Goal: Task Accomplishment & Management: Manage account settings

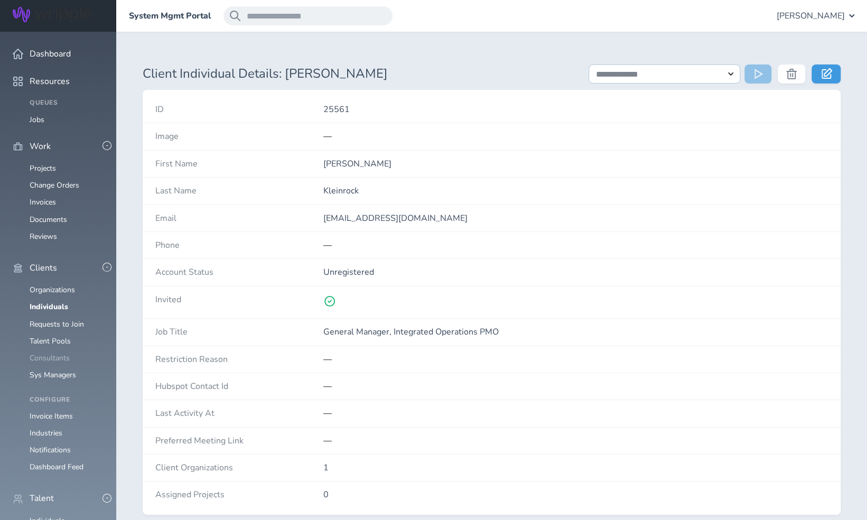
click at [58, 353] on link "Consultants" at bounding box center [50, 358] width 40 height 10
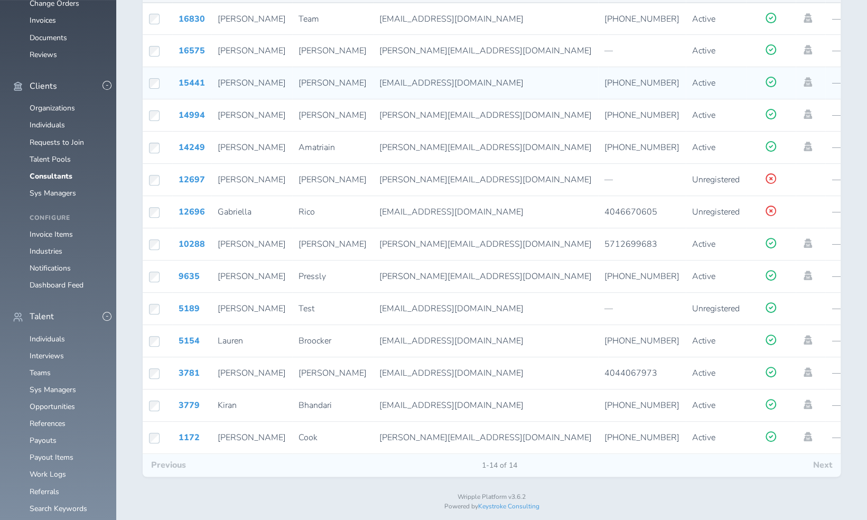
scroll to position [199, 0]
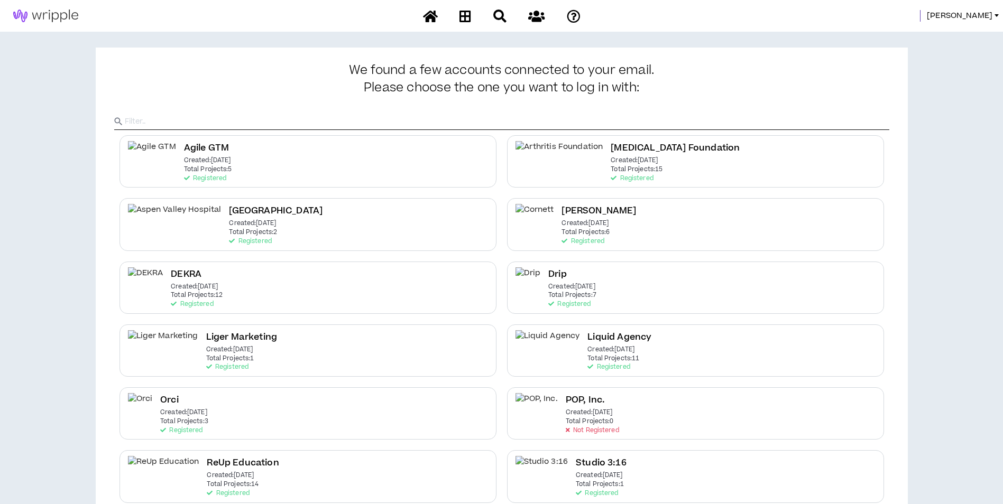
click at [978, 22] on div "Mason" at bounding box center [501, 16] width 1003 height 32
click at [978, 17] on span "Mason" at bounding box center [959, 16] width 66 height 12
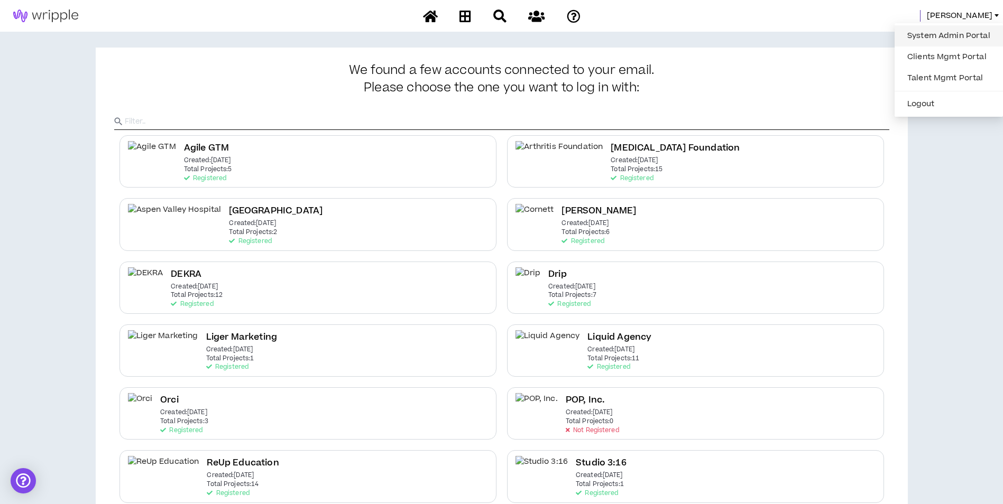
click at [958, 32] on link "System Admin Portal" at bounding box center [949, 36] width 96 height 16
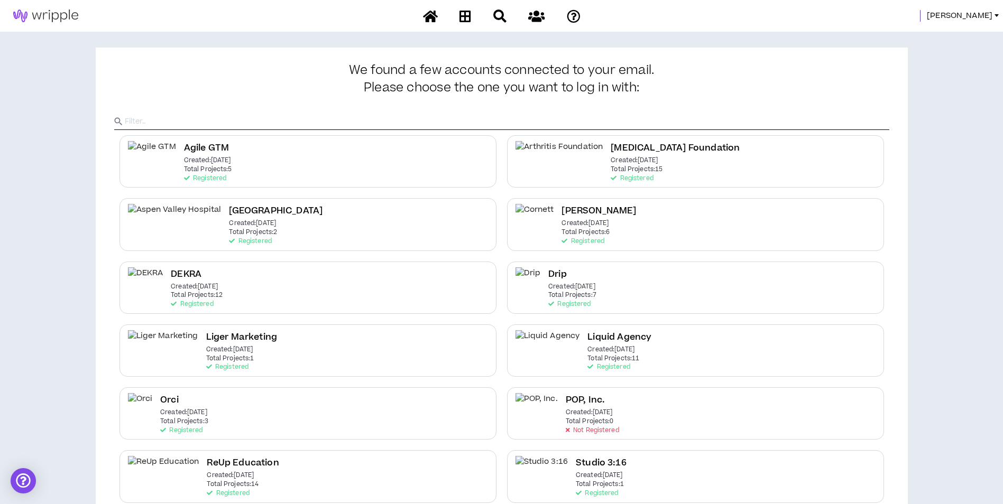
click at [996, 14] on div at bounding box center [996, 15] width 4 height 3
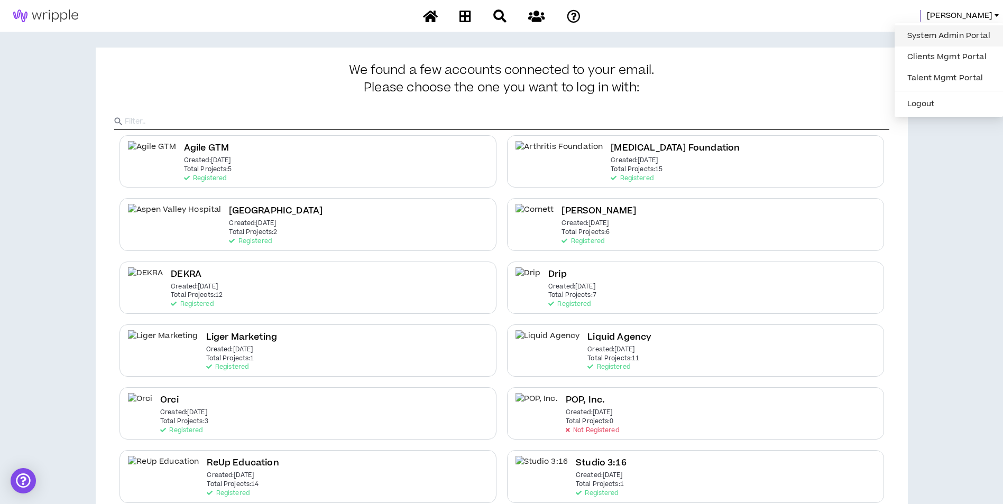
click at [952, 30] on link "System Admin Portal" at bounding box center [949, 36] width 96 height 16
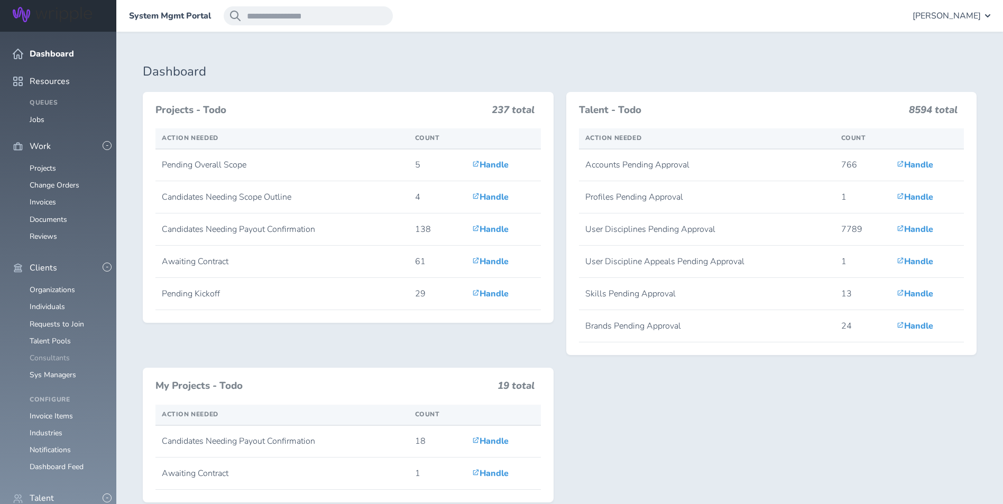
click at [32, 353] on link "Consultants" at bounding box center [50, 358] width 40 height 10
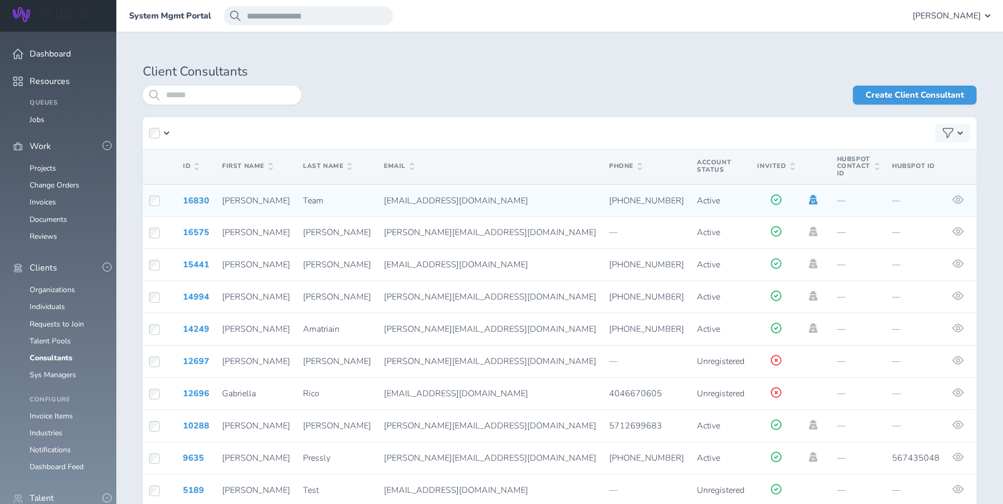
click at [809, 195] on icon at bounding box center [813, 200] width 8 height 10
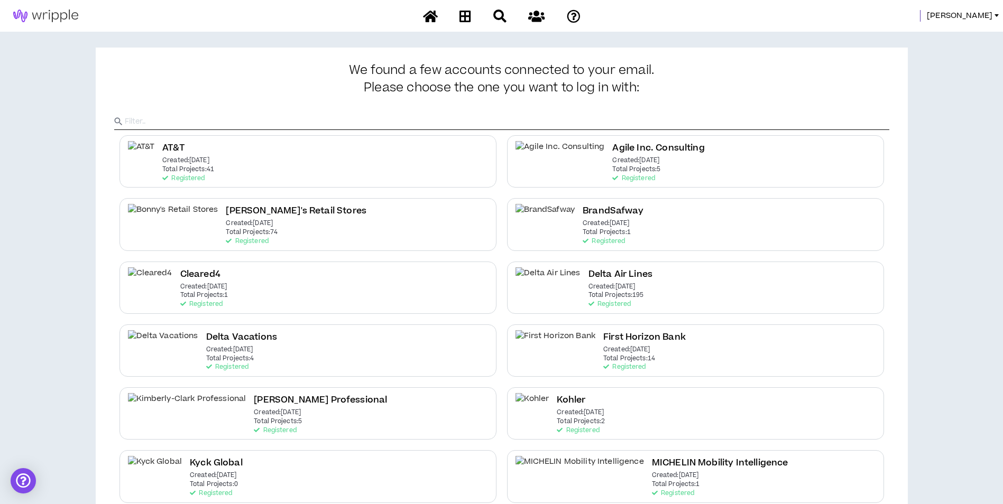
click at [647, 279] on div "Delta Air Lines Created: Dec 7 2020 Total Projects: 195 Registered" at bounding box center [695, 288] width 377 height 52
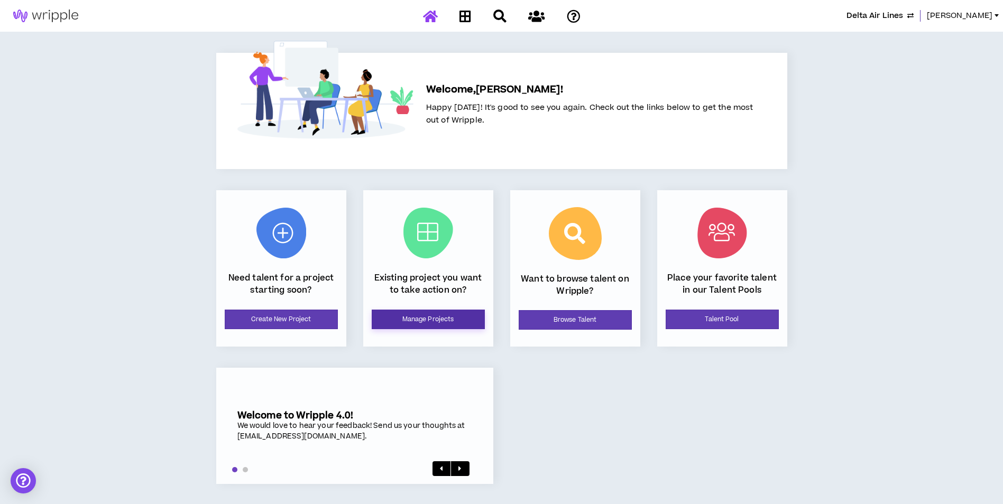
click at [401, 313] on link "Manage Projects" at bounding box center [428, 320] width 113 height 20
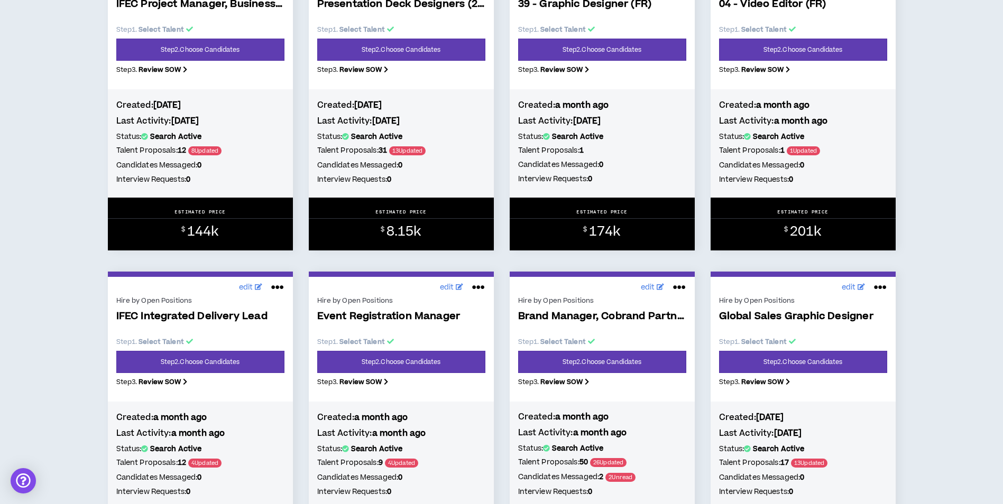
scroll to position [951, 0]
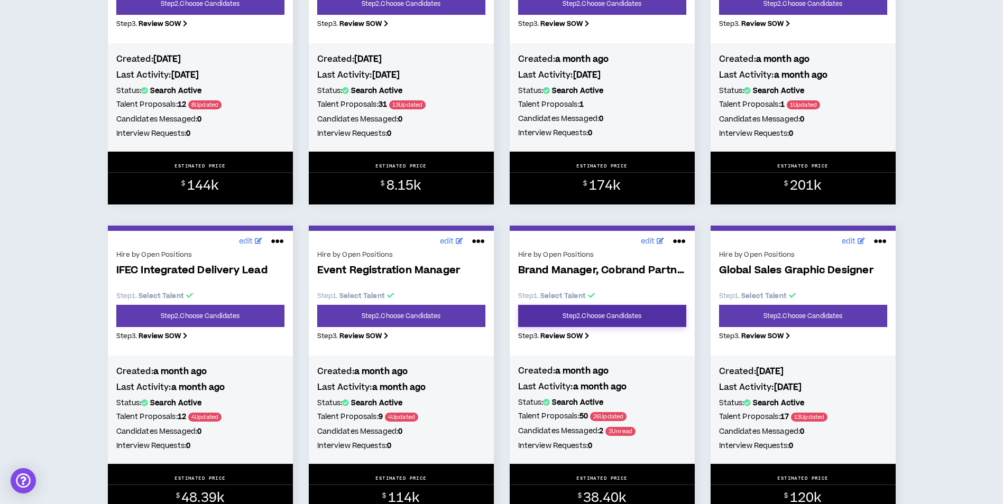
click at [613, 316] on link "Step 2 . Choose Candidates" at bounding box center [602, 316] width 168 height 22
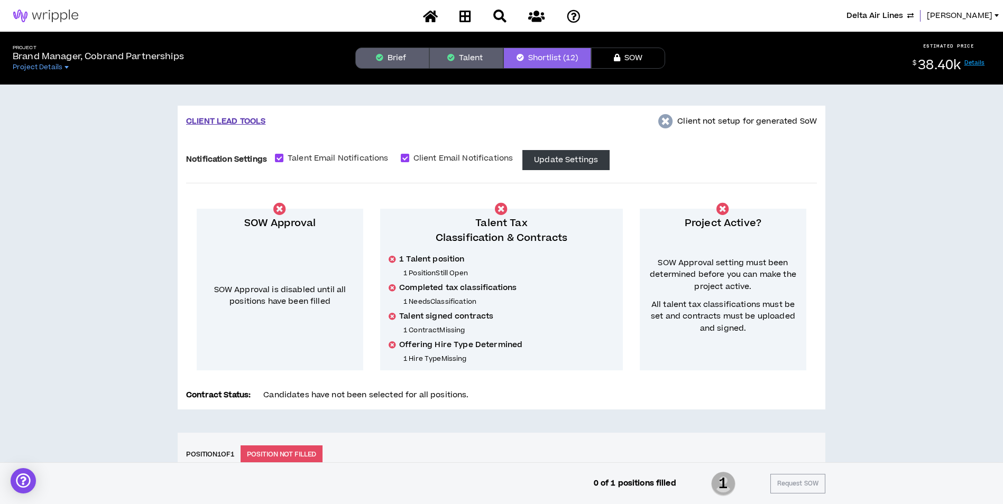
drag, startPoint x: 350, startPoint y: 158, endPoint x: 395, endPoint y: 163, distance: 45.8
click at [350, 158] on span "Talent Email Notifications" at bounding box center [337, 159] width 109 height 12
click at [345, 156] on span "Talent Email Notifications" at bounding box center [337, 159] width 109 height 12
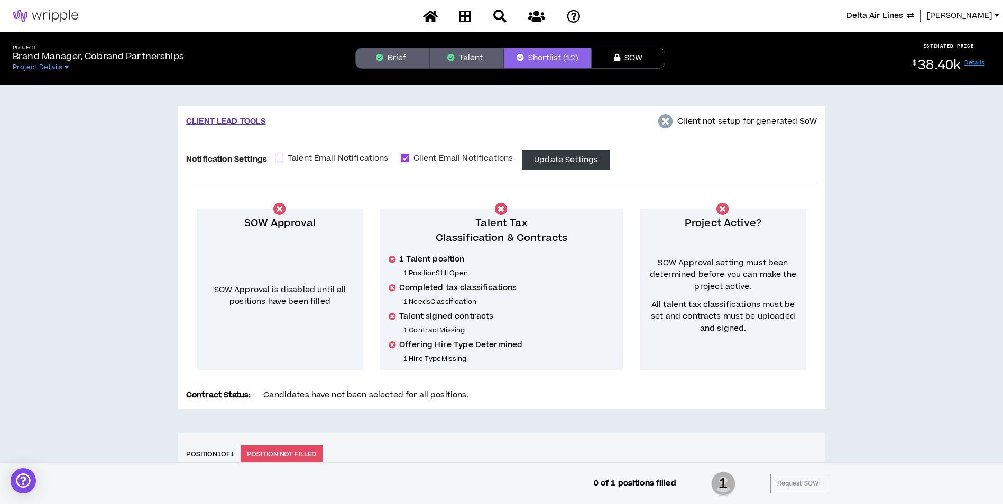
checkbox input "****"
click at [397, 48] on button "Brief" at bounding box center [392, 58] width 74 height 21
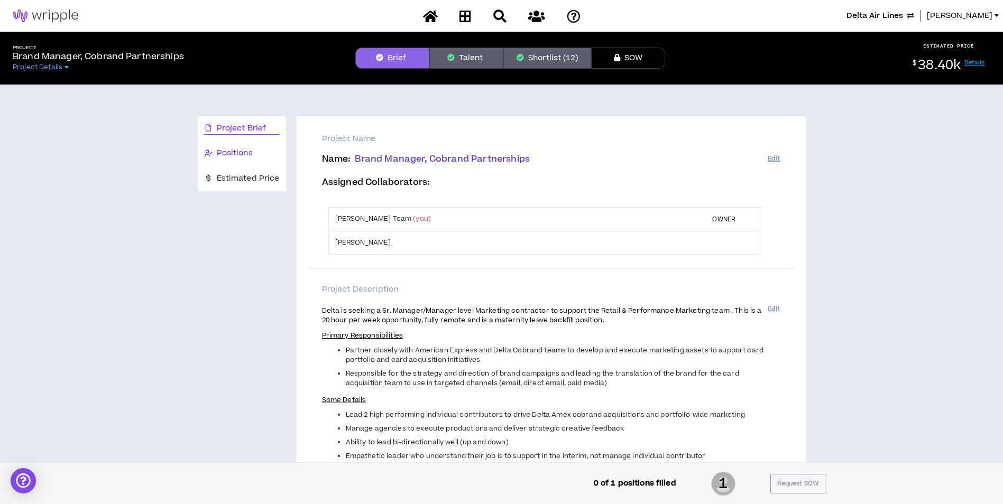
click at [253, 151] on div "Positions" at bounding box center [242, 153] width 76 height 12
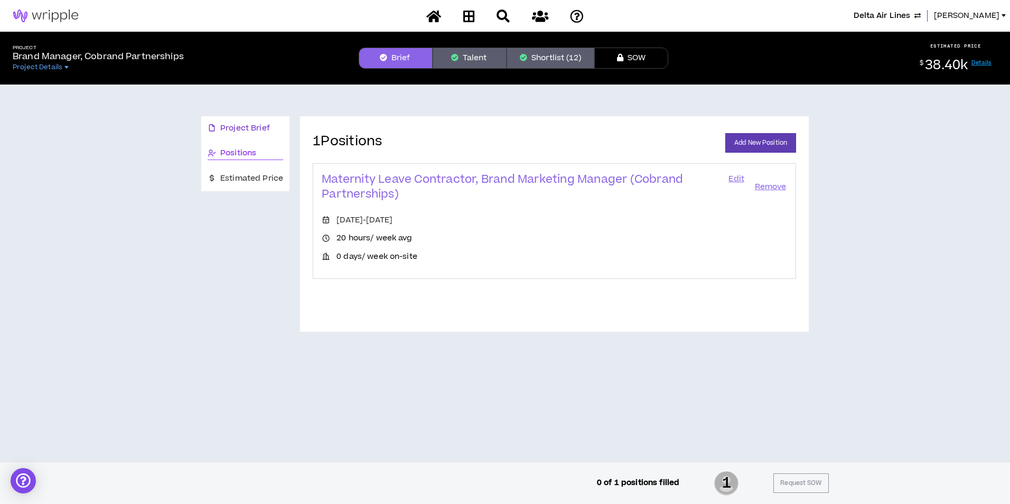
click at [257, 129] on span "Project Brief" at bounding box center [245, 129] width 50 height 12
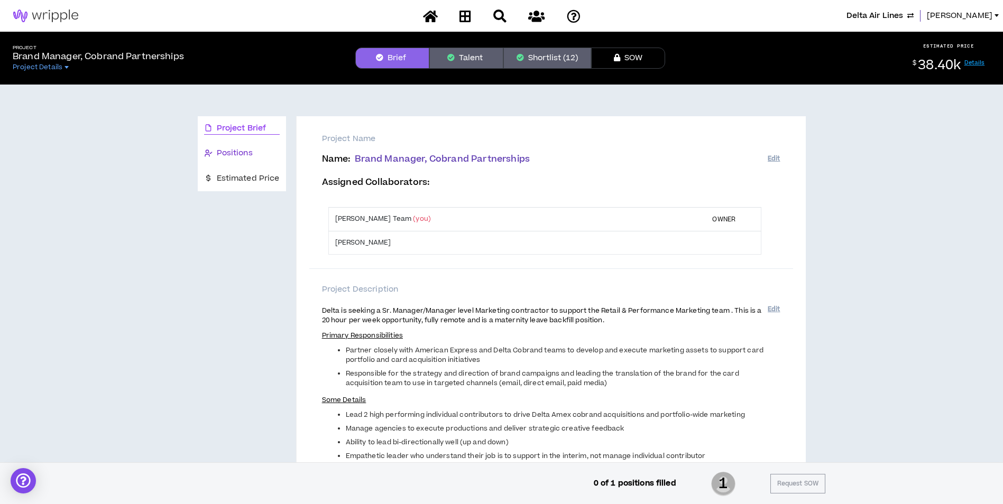
click at [254, 149] on div "Positions" at bounding box center [242, 153] width 76 height 12
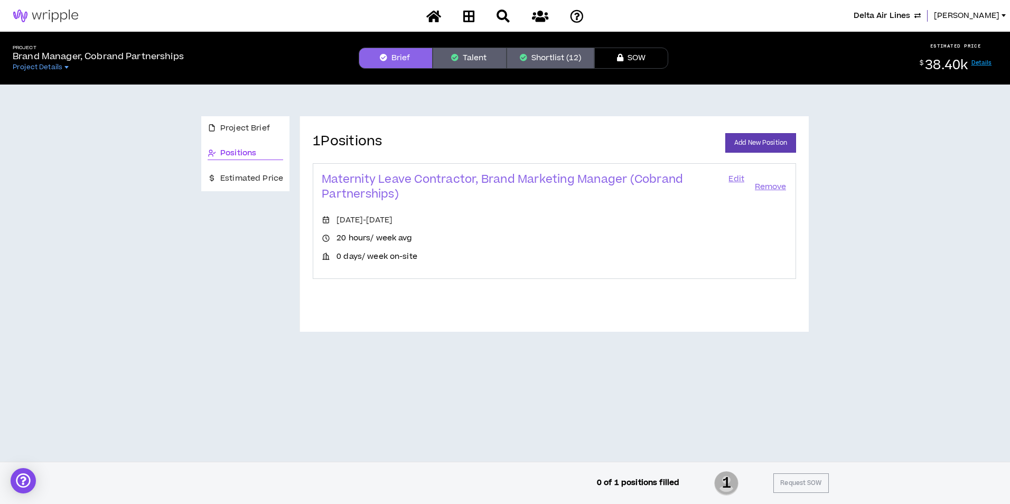
click at [737, 178] on link "Edit" at bounding box center [737, 187] width 18 height 30
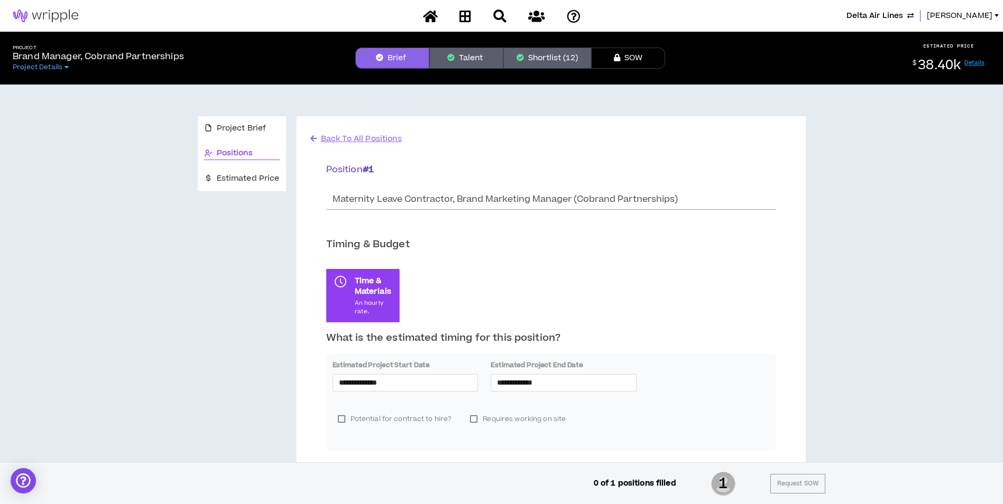
click at [429, 396] on div "**********" at bounding box center [405, 380] width 146 height 41
click at [438, 386] on input "**********" at bounding box center [405, 383] width 133 height 12
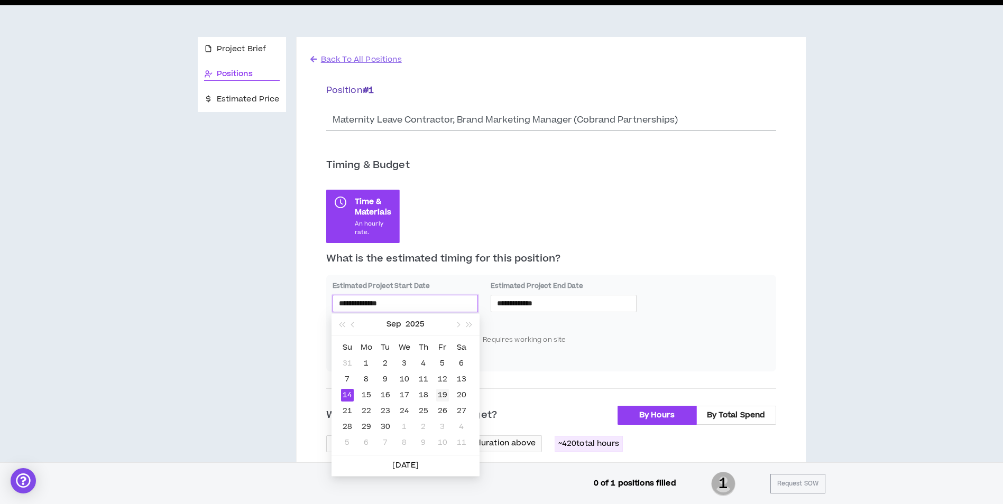
scroll to position [106, 0]
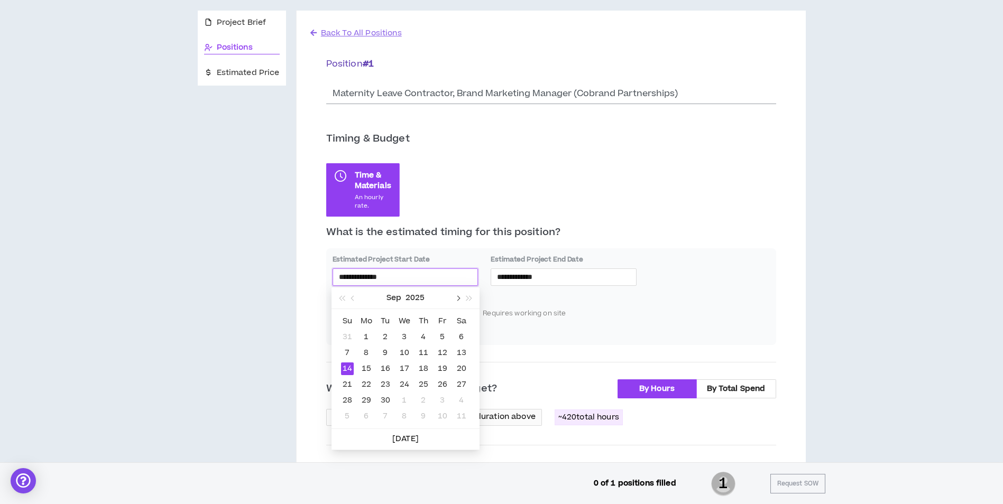
click at [456, 297] on span "button" at bounding box center [456, 298] width 5 height 5
type input "**********"
click at [370, 367] on div "13" at bounding box center [366, 369] width 13 height 13
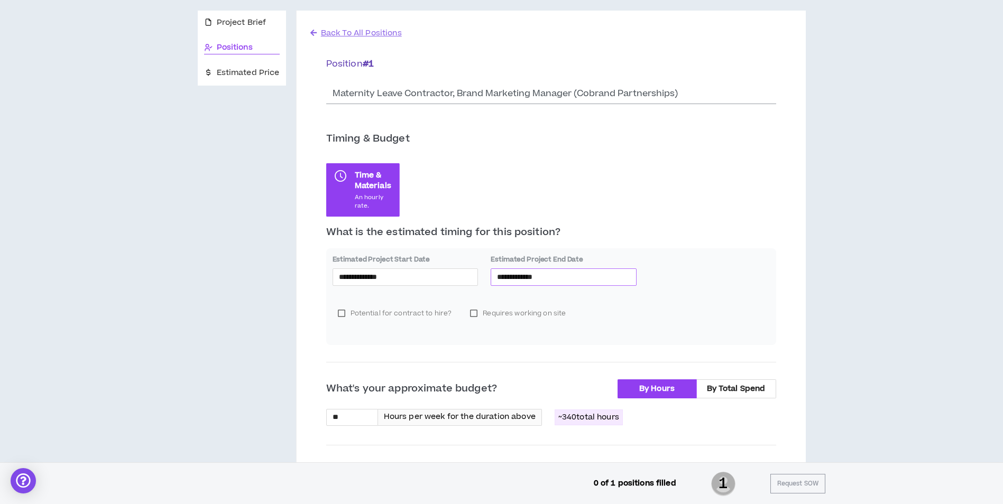
click at [555, 279] on input "**********" at bounding box center [563, 277] width 133 height 12
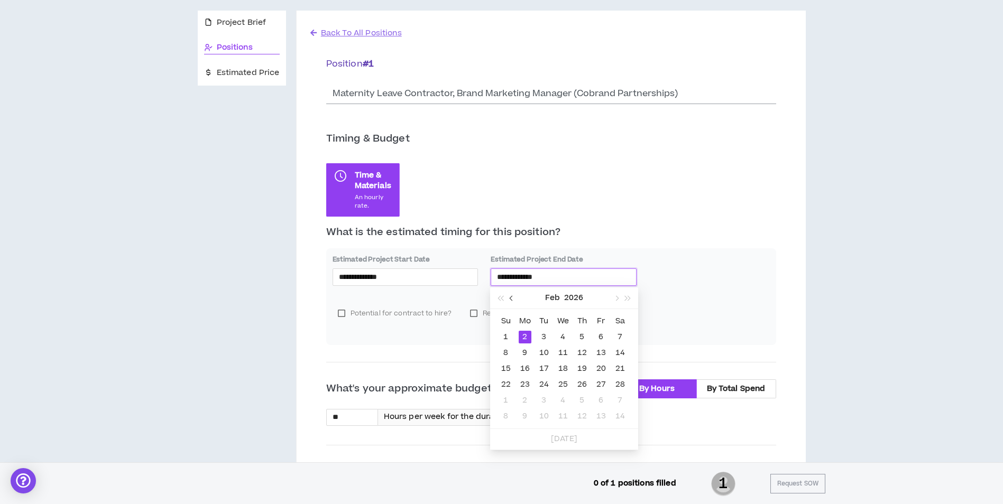
click at [513, 301] on button "button" at bounding box center [512, 297] width 12 height 21
type input "**********"
click at [596, 397] on div "30" at bounding box center [601, 400] width 13 height 13
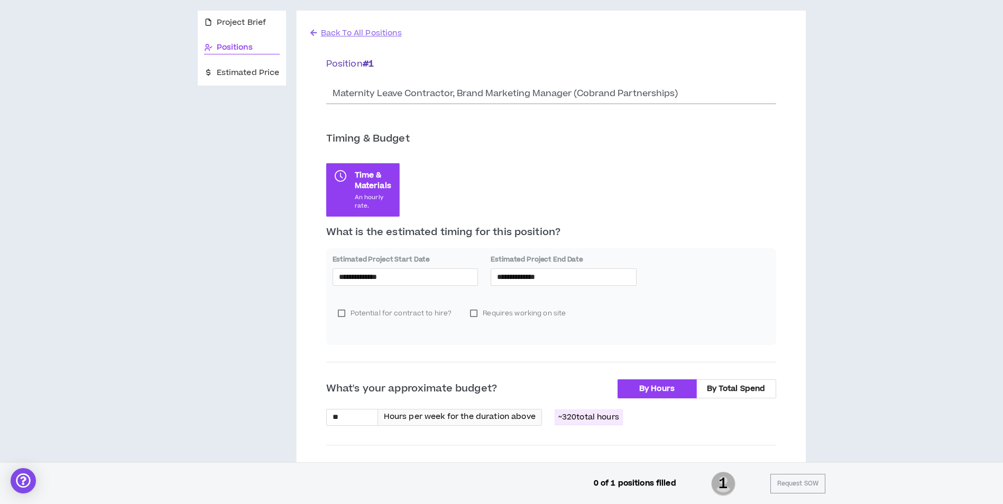
click at [697, 218] on div "**********" at bounding box center [551, 469] width 450 height 629
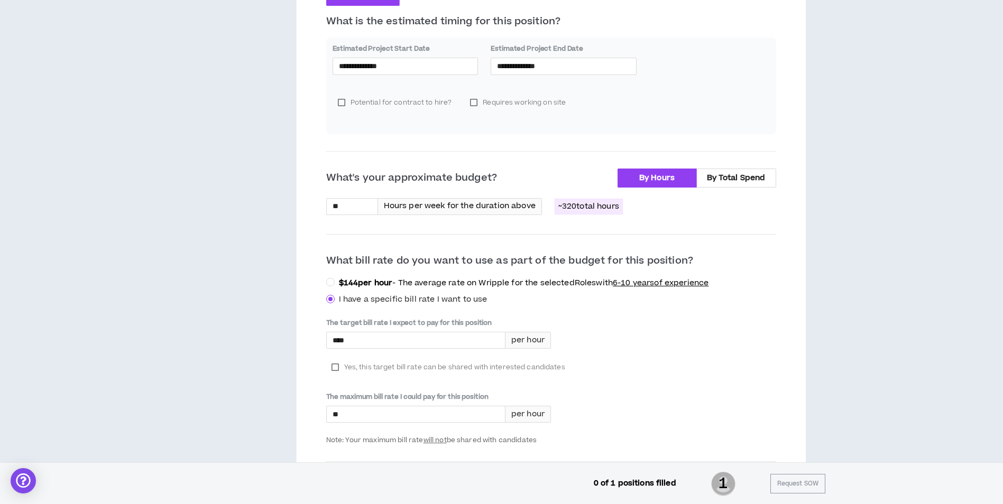
scroll to position [317, 0]
click at [386, 337] on input "****" at bounding box center [416, 340] width 178 height 16
type input "****"
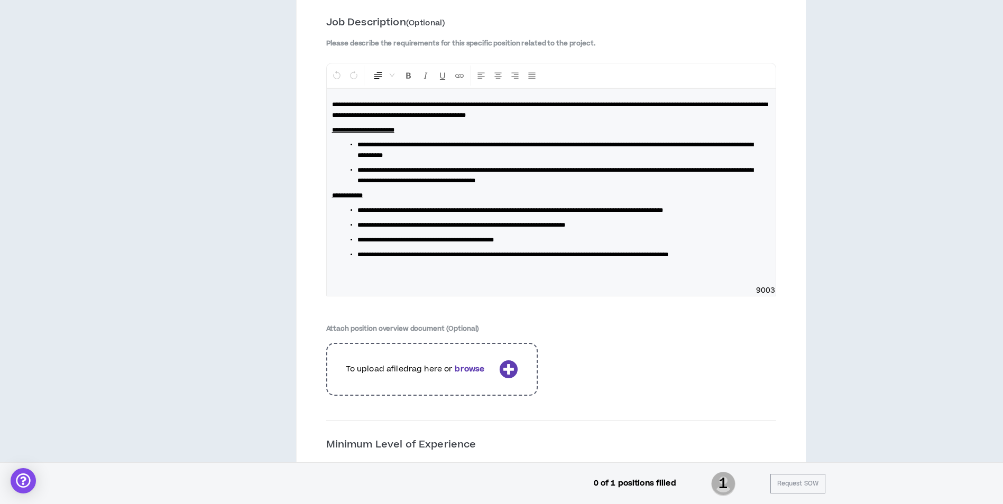
scroll to position [1378, 0]
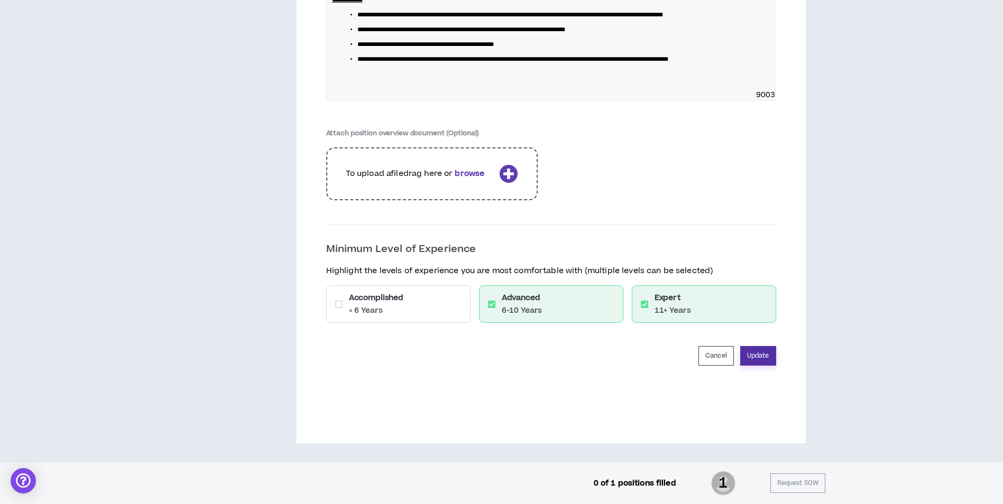
click at [763, 354] on button "Update" at bounding box center [758, 356] width 36 height 20
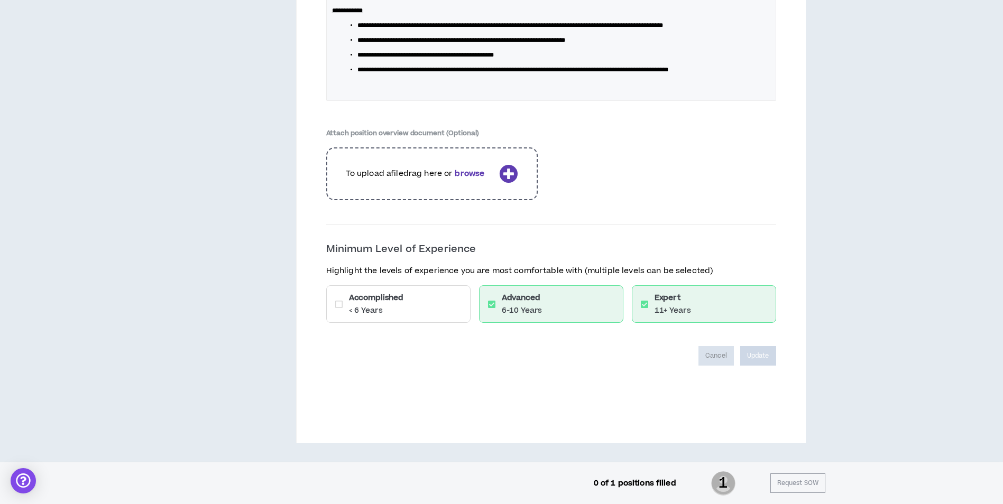
scroll to position [1607, 0]
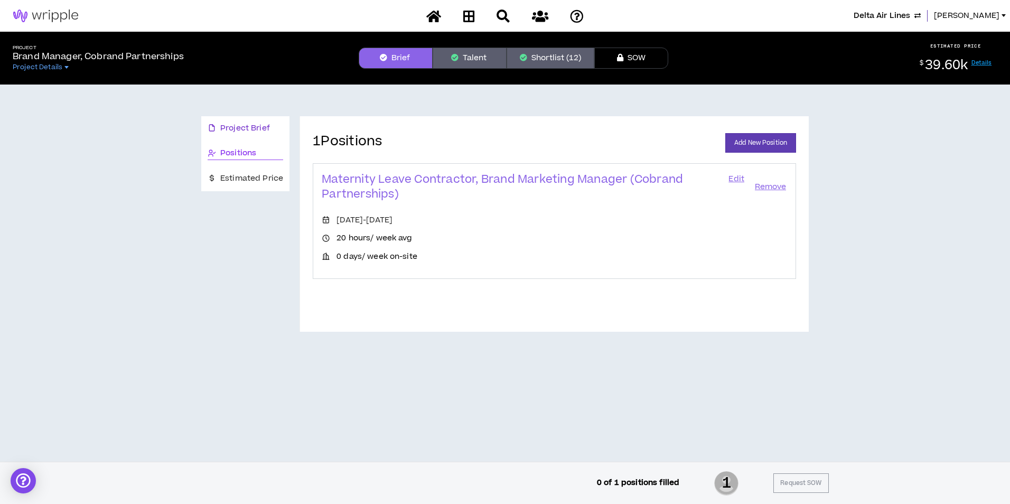
click at [244, 123] on span "Project Brief" at bounding box center [245, 129] width 50 height 12
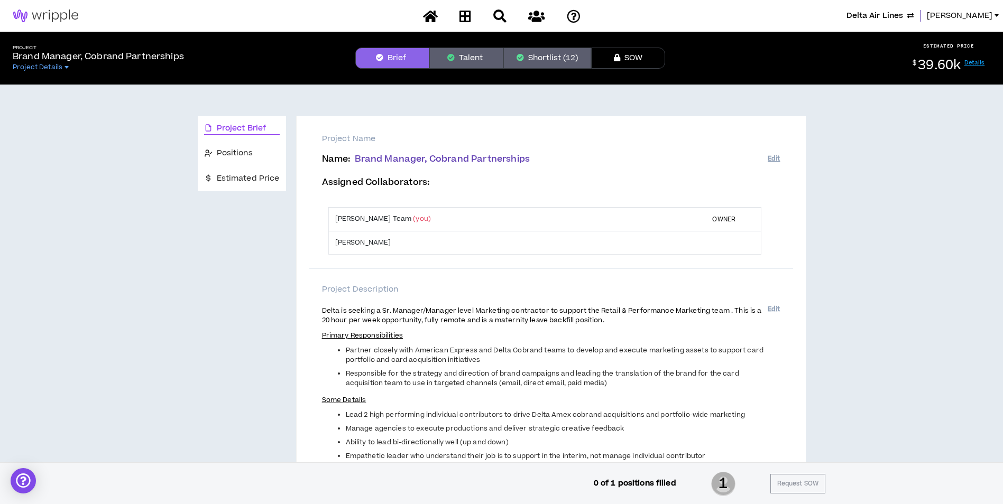
click at [452, 57] on icon "button" at bounding box center [450, 57] width 7 height 7
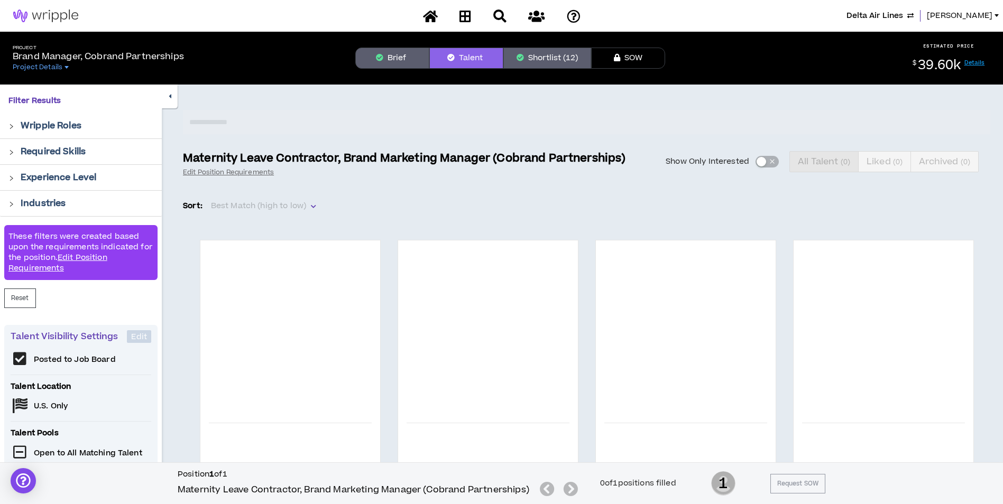
click at [395, 57] on button "Brief" at bounding box center [392, 58] width 74 height 21
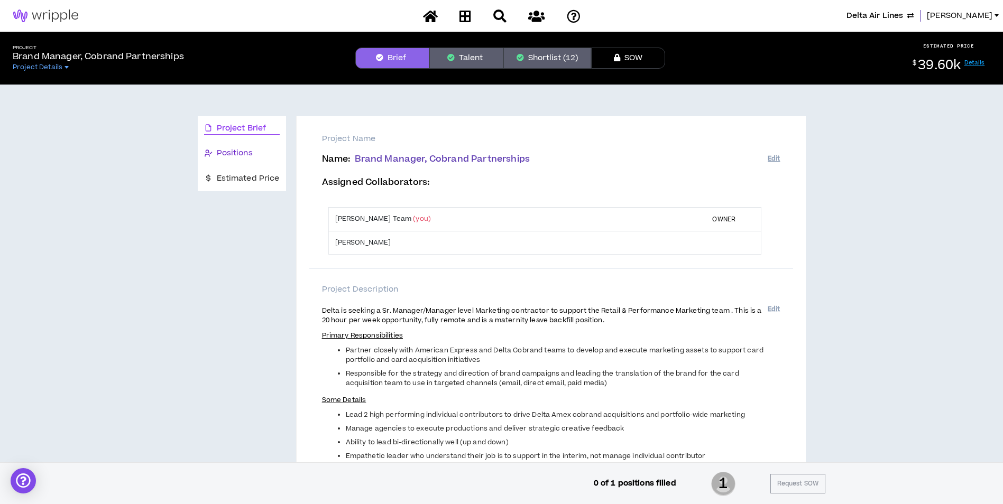
click at [258, 153] on div "Positions" at bounding box center [242, 153] width 76 height 12
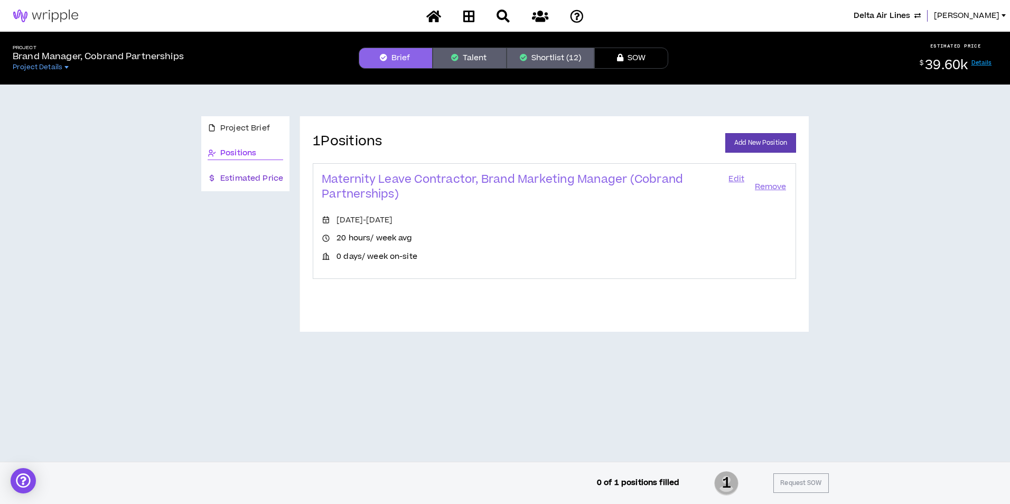
click at [254, 182] on span "Estimated Price" at bounding box center [251, 179] width 63 height 12
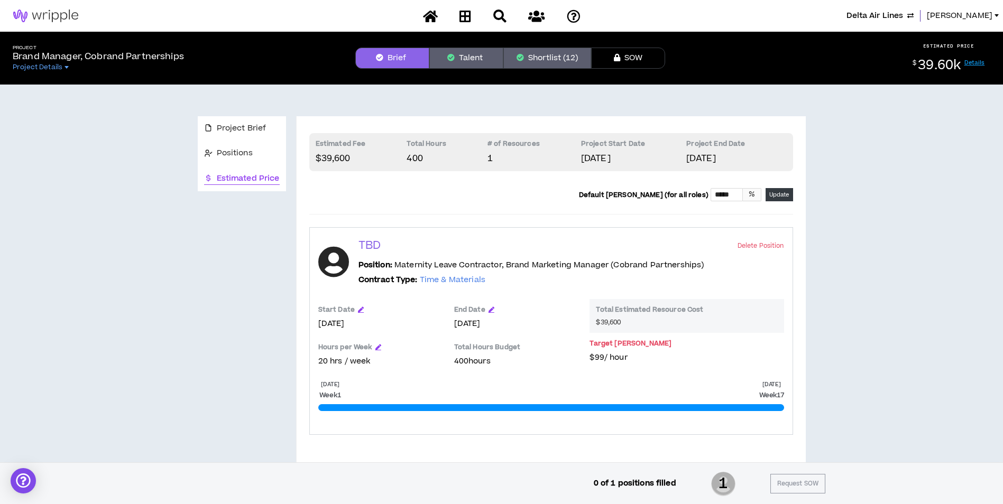
click at [526, 59] on button "Shortlist (12)" at bounding box center [547, 58] width 88 height 21
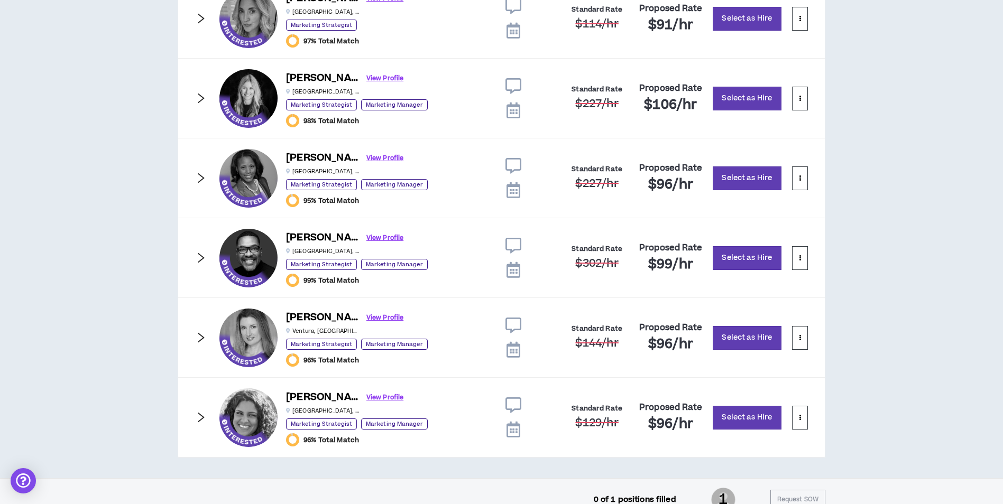
scroll to position [1163, 0]
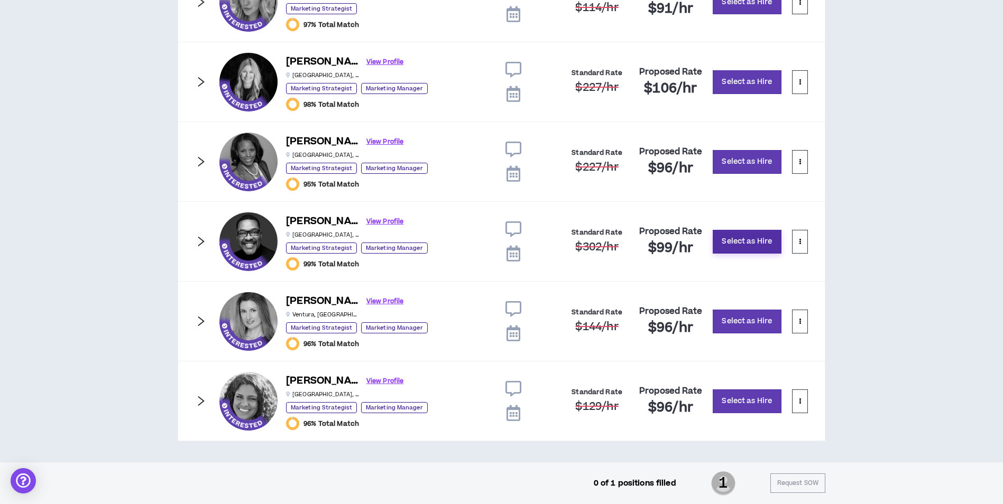
click at [730, 237] on button "Select as Hire" at bounding box center [746, 242] width 69 height 24
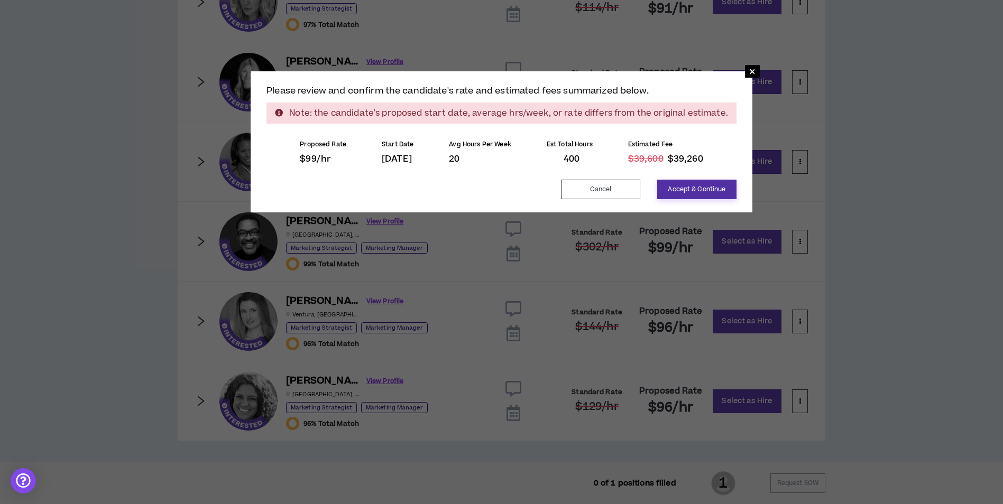
click at [705, 188] on button "Accept & Continue" at bounding box center [696, 190] width 79 height 20
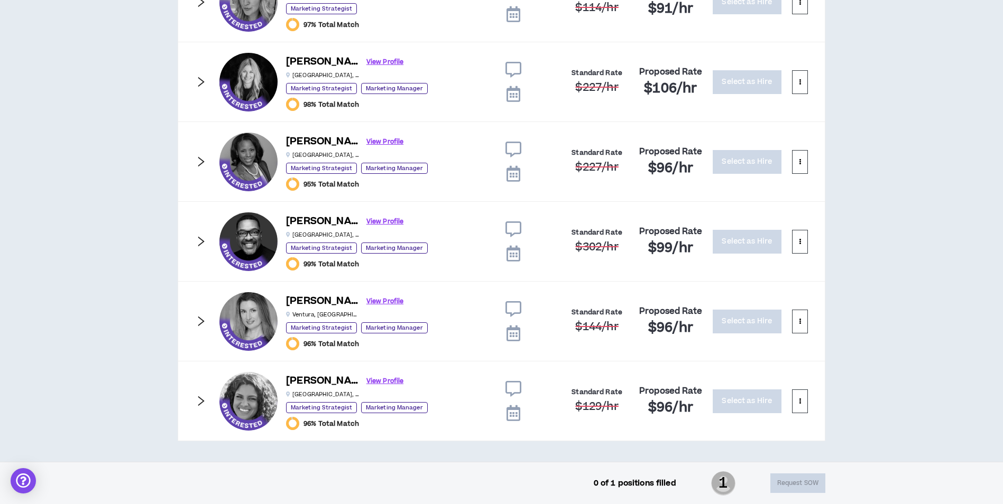
scroll to position [396, 0]
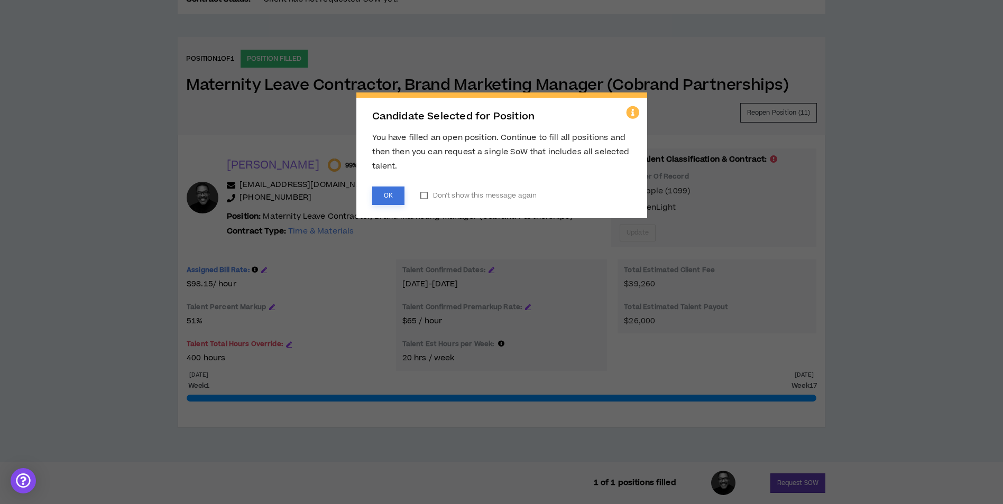
click at [397, 201] on button "OK" at bounding box center [388, 196] width 32 height 18
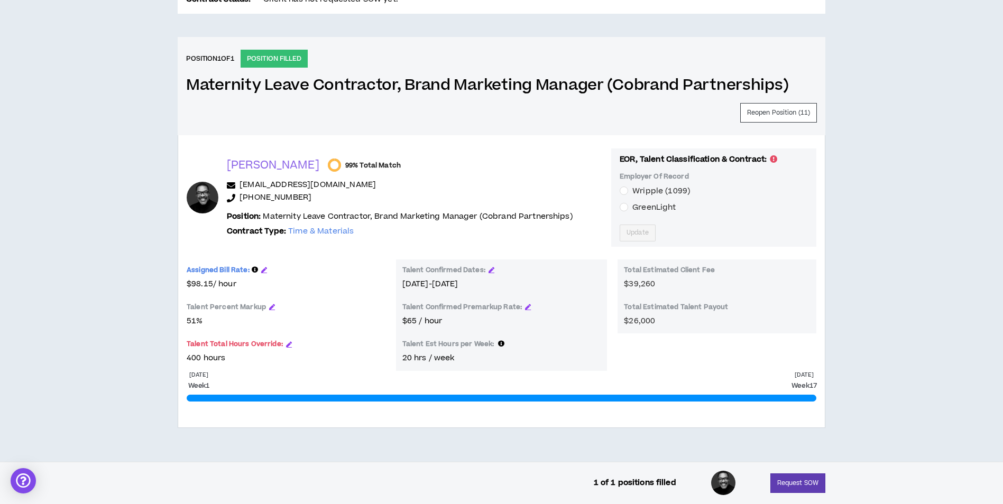
drag, startPoint x: 179, startPoint y: 85, endPoint x: 113, endPoint y: 108, distance: 69.9
click at [178, 85] on div "Position 1 of 1 POSITION FILLED Maternity Leave Contractor, Brand Marketing Man…" at bounding box center [501, 86] width 647 height 98
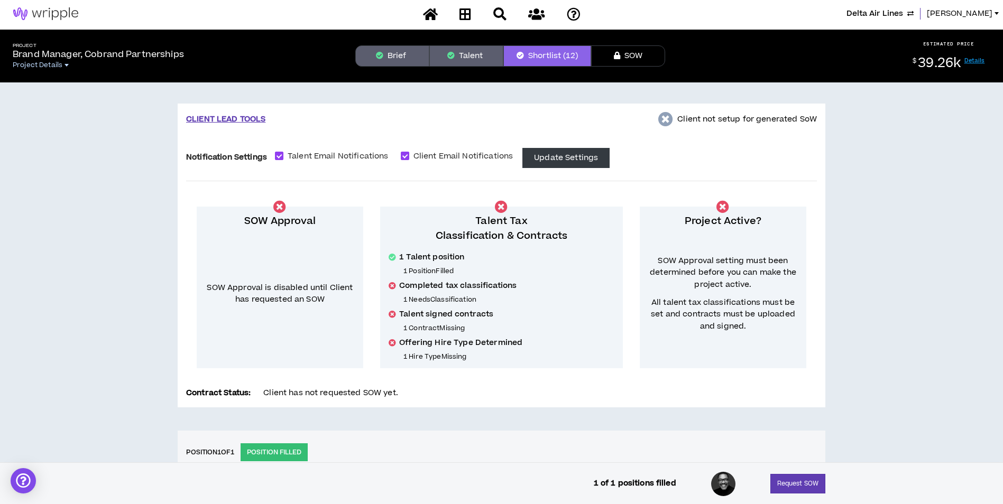
scroll to position [0, 0]
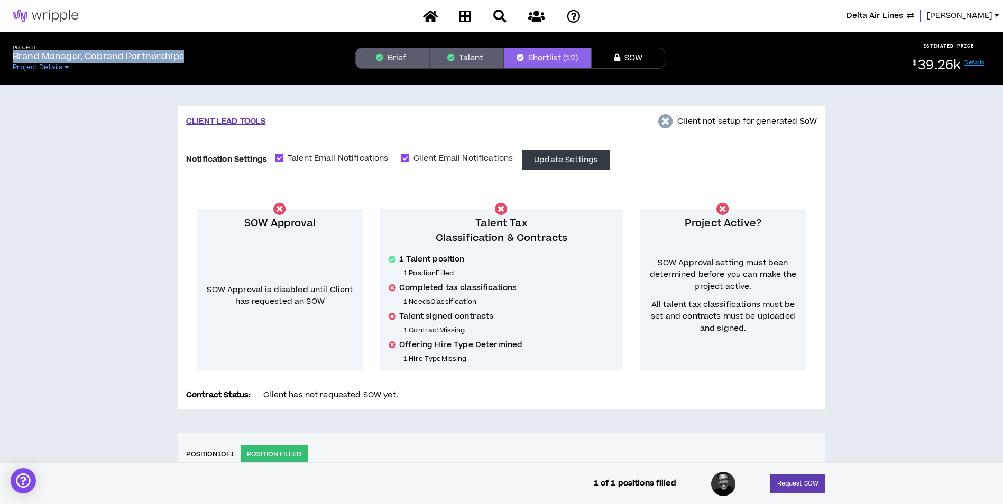
drag, startPoint x: 199, startPoint y: 60, endPoint x: 10, endPoint y: 60, distance: 189.2
click at [10, 60] on div "Project Brand Manager, Cobrand Partnerships Project Details" at bounding box center [175, 58] width 342 height 27
copy p "Brand Manager, Cobrand Partnerships"
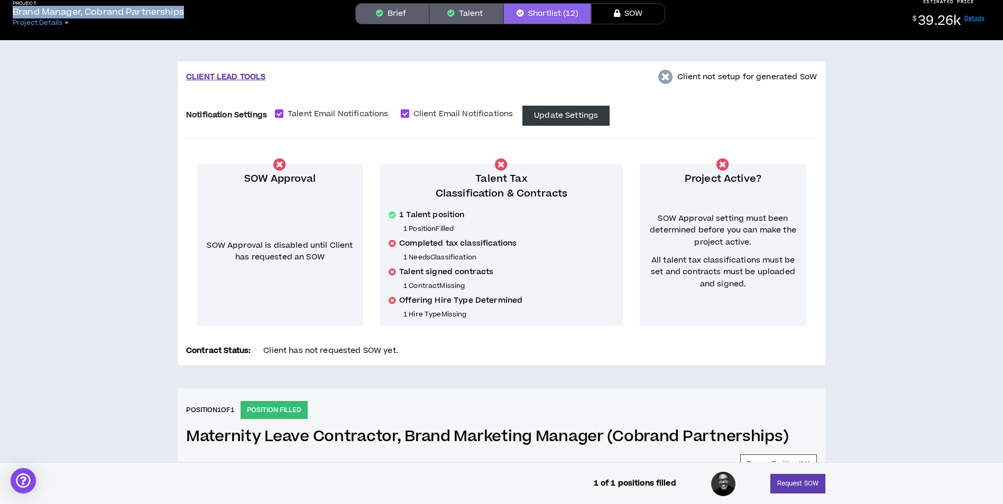
scroll to position [396, 0]
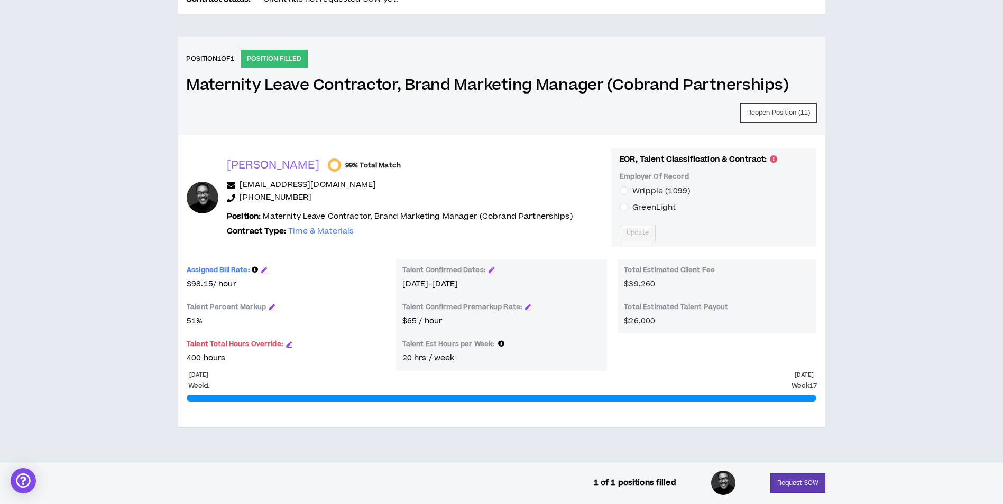
click at [527, 303] on div "Talent Confirmed Premarkup Rate:" at bounding box center [501, 309] width 199 height 13
click at [525, 308] on icon "button" at bounding box center [528, 307] width 6 height 6
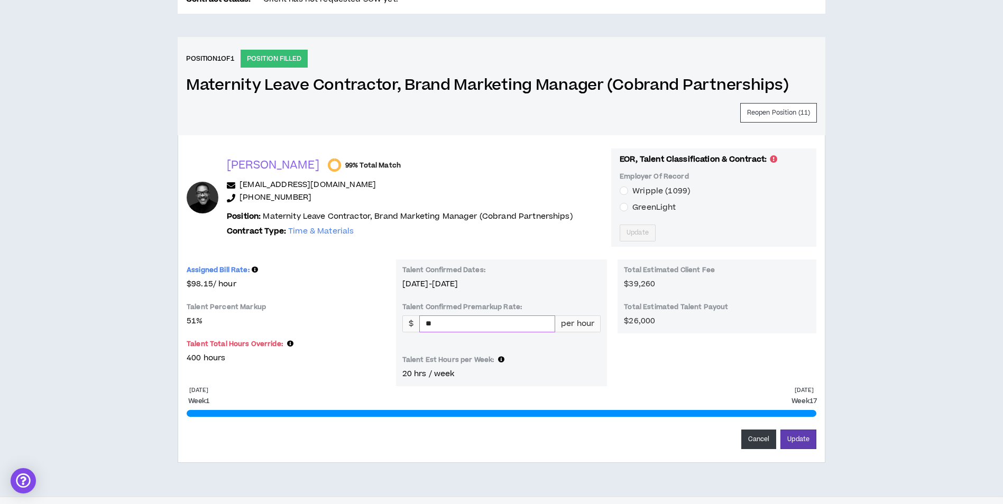
click at [470, 322] on input "**" at bounding box center [487, 324] width 135 height 16
click at [780, 430] on button "Update" at bounding box center [798, 440] width 36 height 20
click at [799, 435] on button "Update" at bounding box center [798, 440] width 36 height 20
click at [805, 442] on button "Update" at bounding box center [798, 440] width 36 height 20
click at [530, 325] on input "****" at bounding box center [487, 324] width 135 height 16
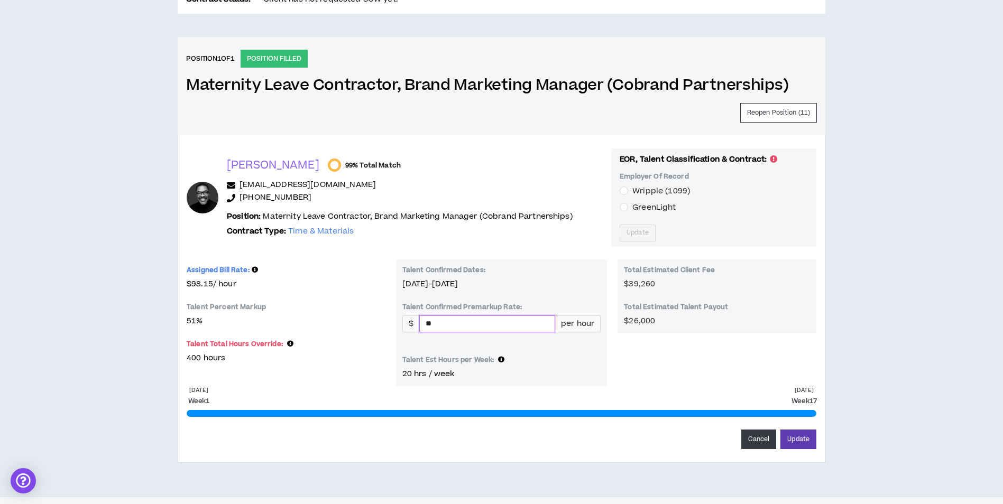
type input "**"
click at [780, 430] on button "Update" at bounding box center [798, 440] width 36 height 20
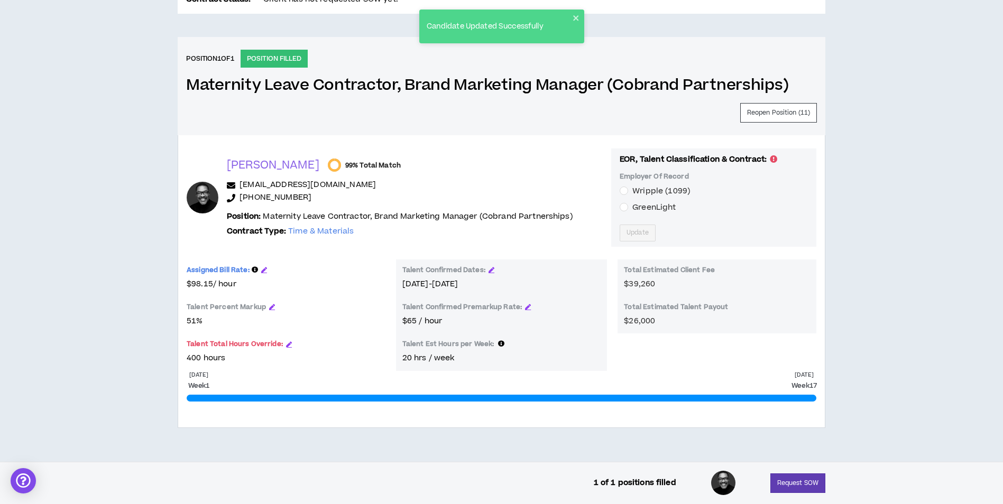
click at [266, 267] on div "Assigned Bill Rate:" at bounding box center [286, 272] width 199 height 13
click at [268, 271] on div "Assigned Bill Rate:" at bounding box center [286, 272] width 199 height 13
click at [265, 271] on icon "button" at bounding box center [264, 270] width 6 height 6
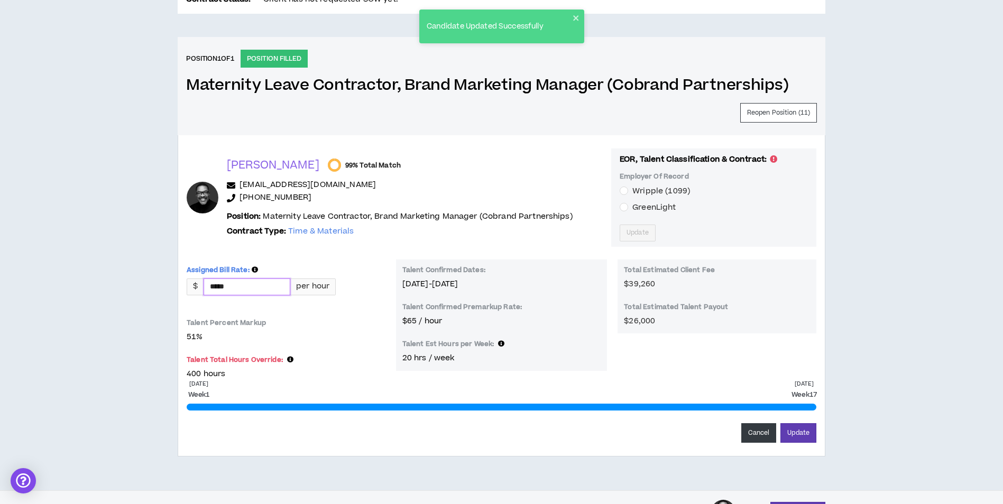
click at [276, 284] on input "*****" at bounding box center [247, 287] width 86 height 16
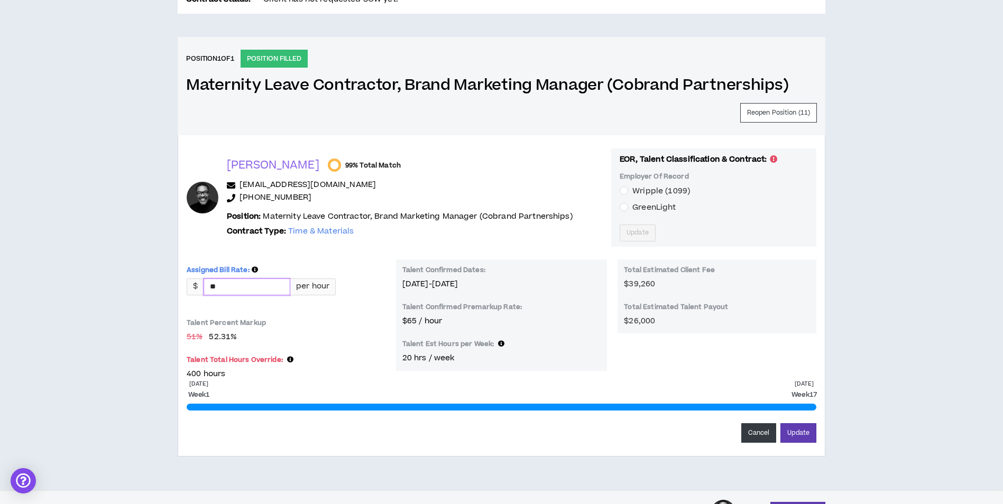
type input "*****"
click at [345, 309] on div "Assigned Bill Rate: $ ***** per hour Talent Percent Markup 51 % 52.31 % Talent …" at bounding box center [286, 319] width 199 height 121
click at [811, 442] on button "Update" at bounding box center [798, 433] width 36 height 20
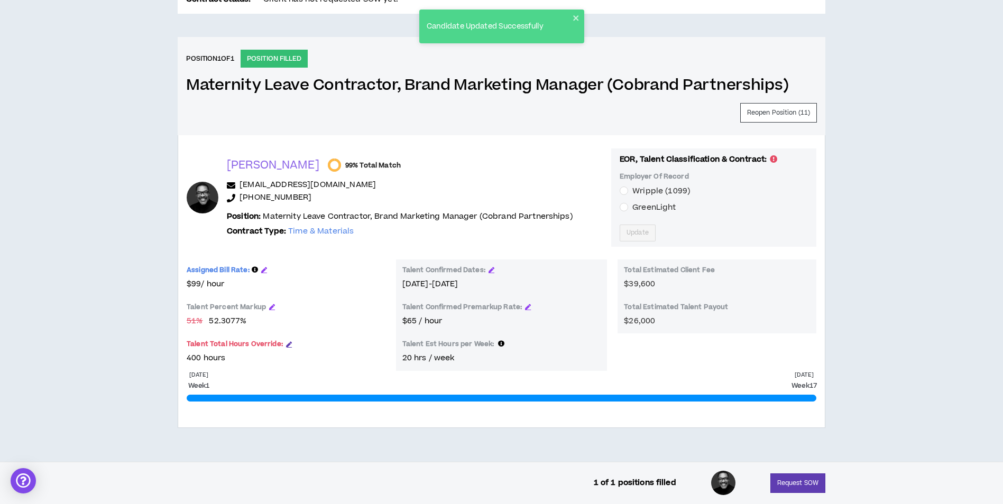
click at [286, 347] on icon "button" at bounding box center [289, 344] width 6 height 6
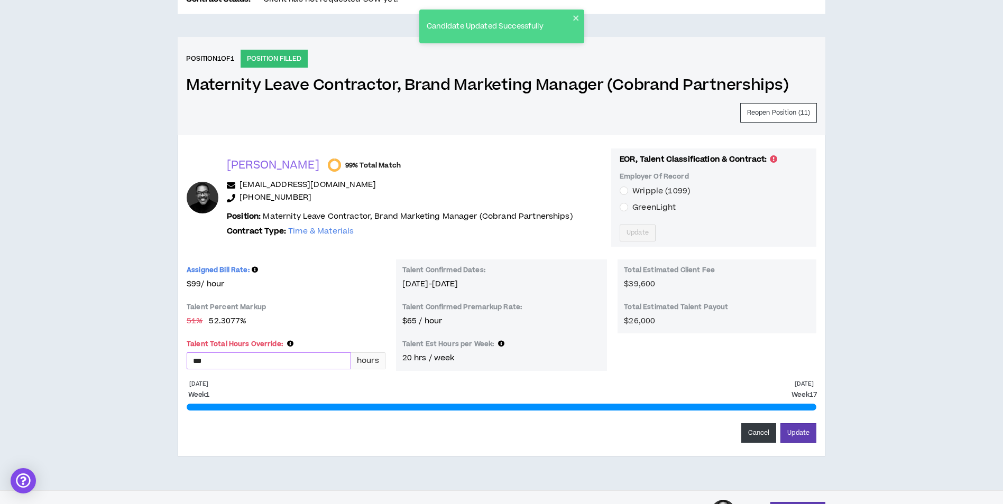
click at [286, 355] on input "***" at bounding box center [268, 361] width 163 height 16
type input "*"
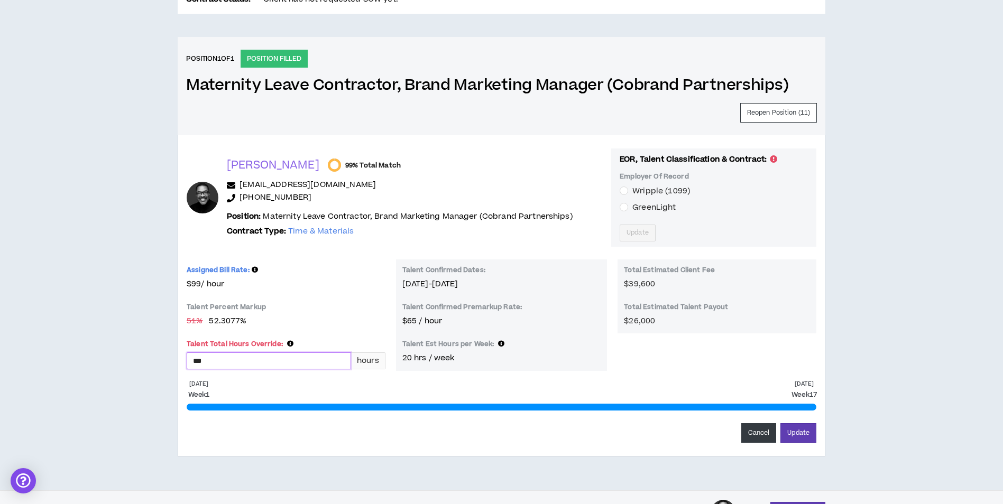
type input "***"
click at [780, 423] on button "Update" at bounding box center [798, 433] width 36 height 20
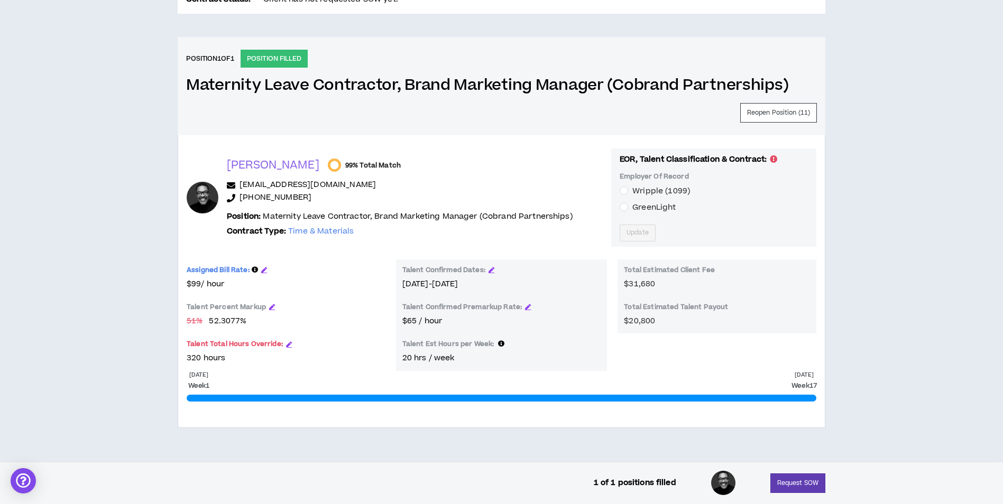
click at [657, 206] on span "GreenLight" at bounding box center [653, 207] width 43 height 11
click at [642, 227] on button "Update" at bounding box center [637, 233] width 36 height 17
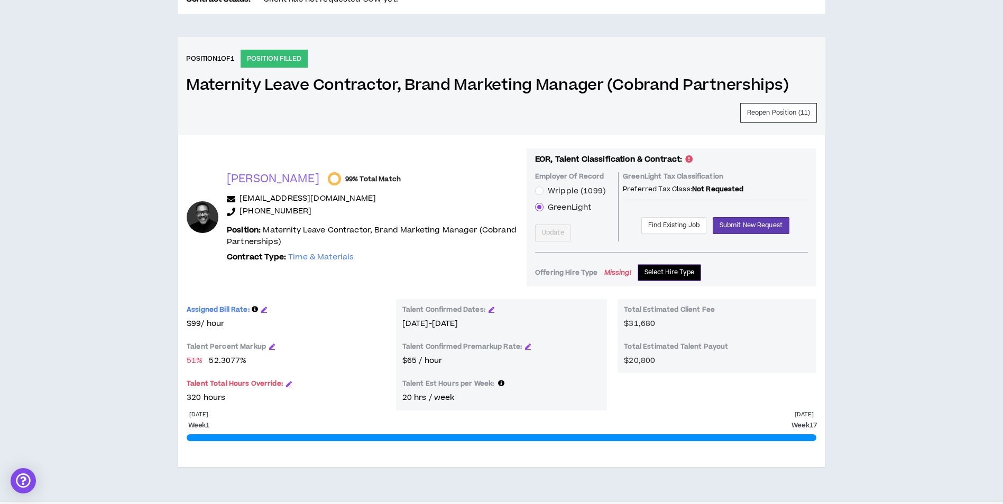
click at [658, 273] on span "Select Hire Type" at bounding box center [669, 272] width 50 height 10
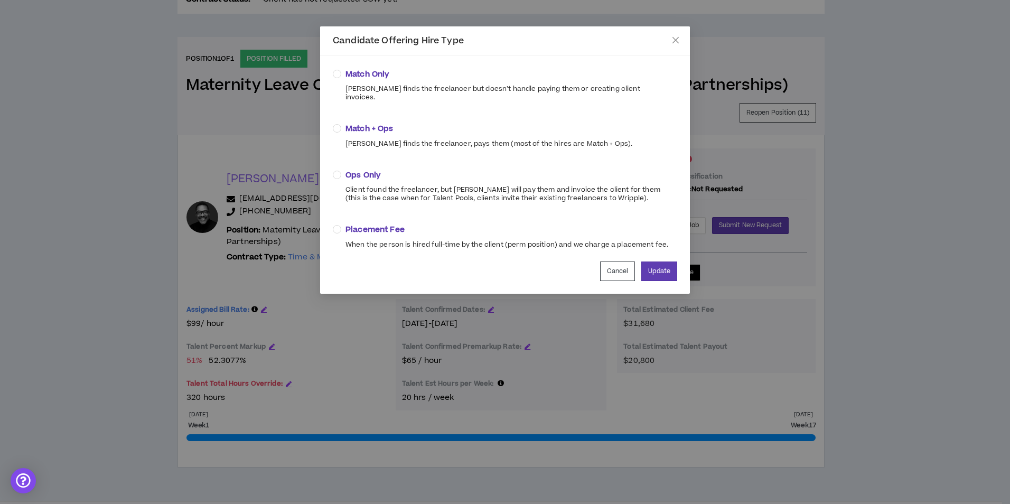
click at [371, 123] on span "Match + Ops" at bounding box center [489, 129] width 287 height 12
click at [652, 268] on button "Update" at bounding box center [660, 272] width 36 height 20
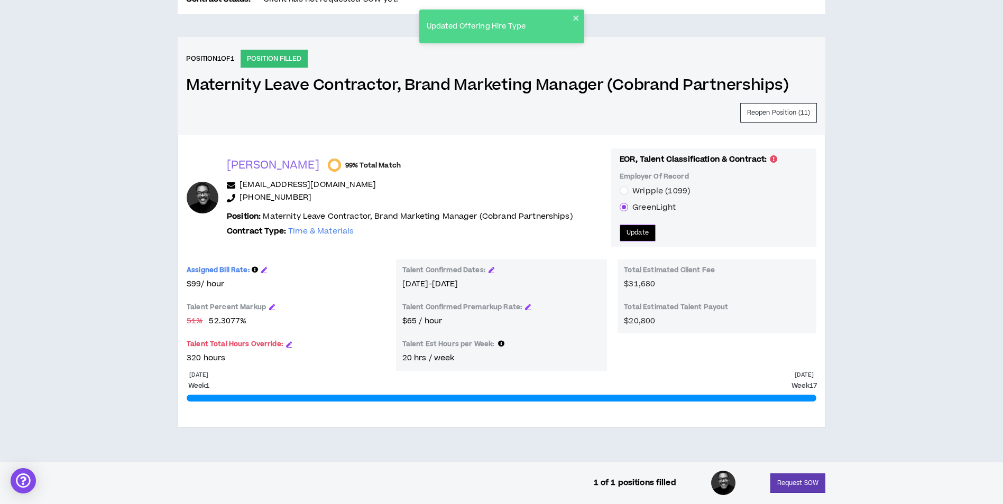
click at [645, 237] on span "Update" at bounding box center [637, 233] width 22 height 10
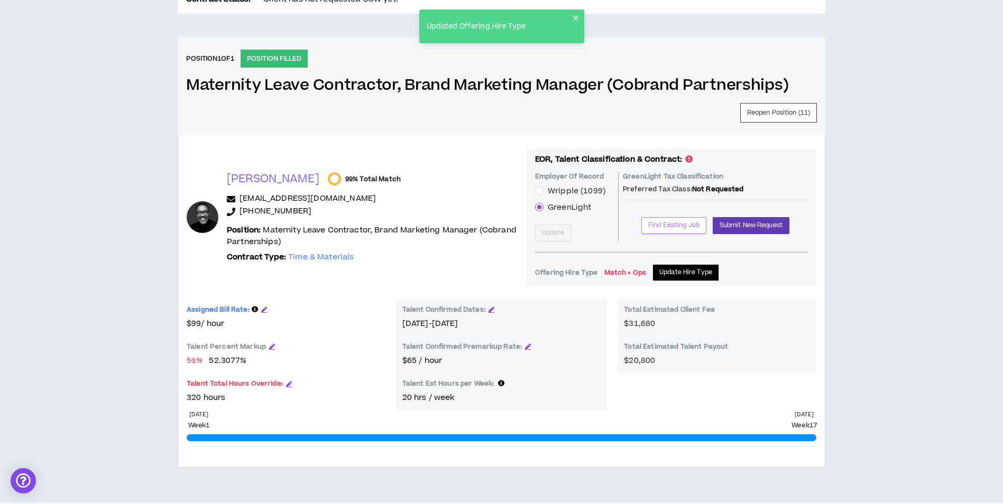
click at [673, 221] on span "Find Existing Job" at bounding box center [673, 225] width 51 height 10
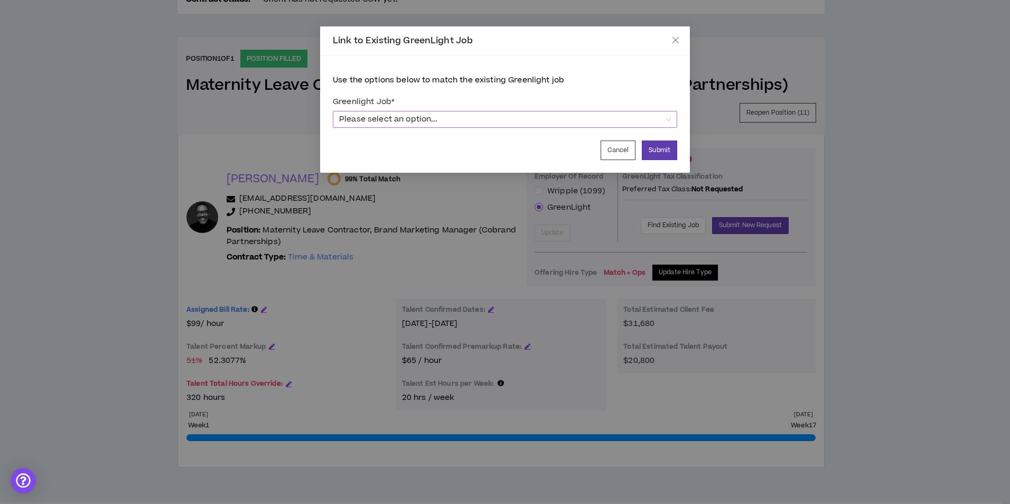
click at [542, 121] on span "Please select an option..." at bounding box center [505, 120] width 332 height 16
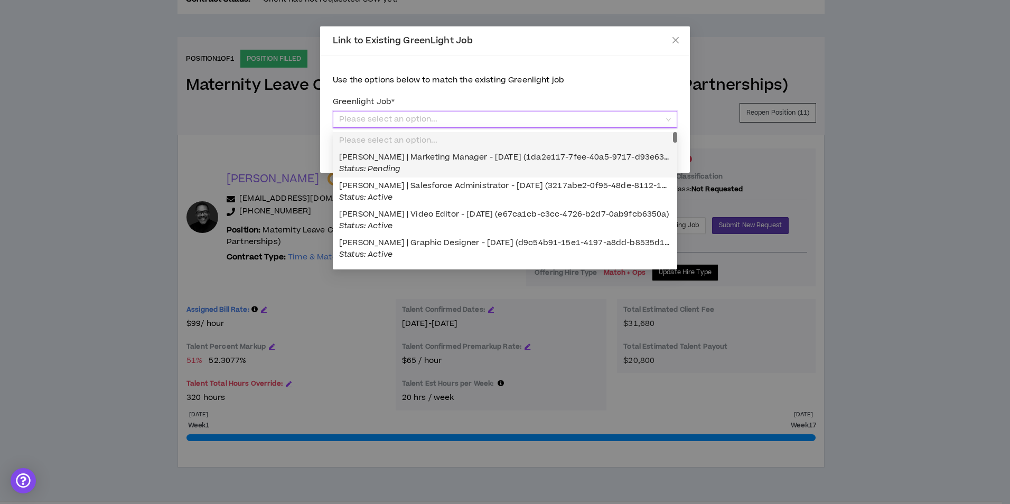
click at [509, 161] on span "Andre Macklin | Marketing Manager - 10/13/2025 (1da2e117-7fee-40a5-9717-d93e63f…" at bounding box center [517, 163] width 356 height 23
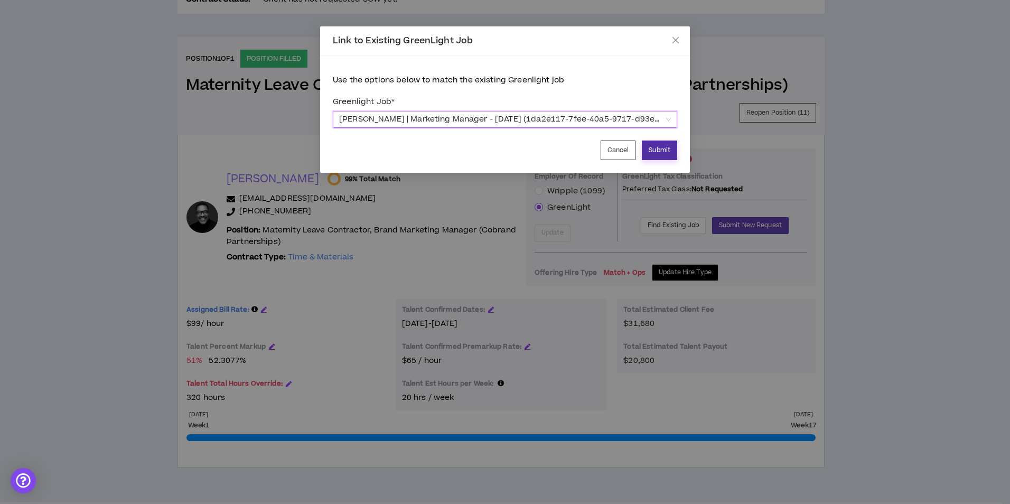
click at [646, 150] on button "Submit" at bounding box center [659, 151] width 35 height 20
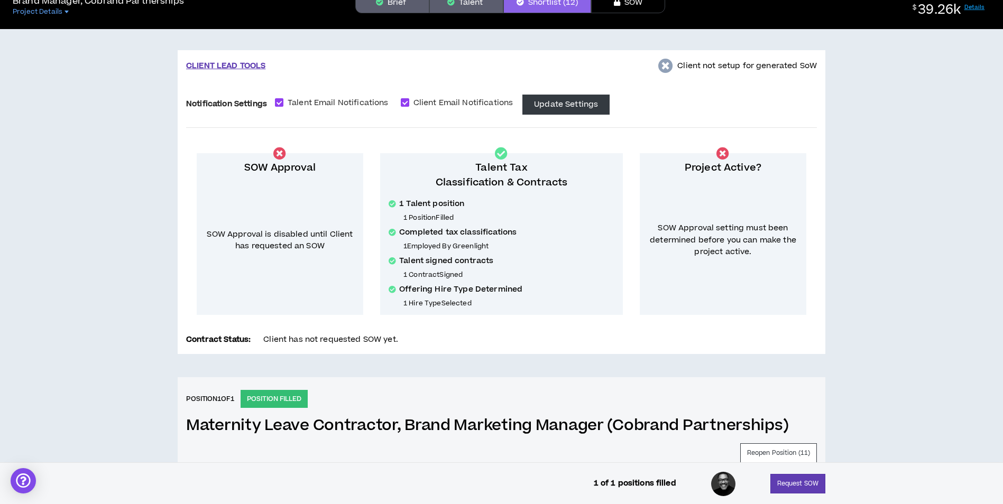
scroll to position [0, 0]
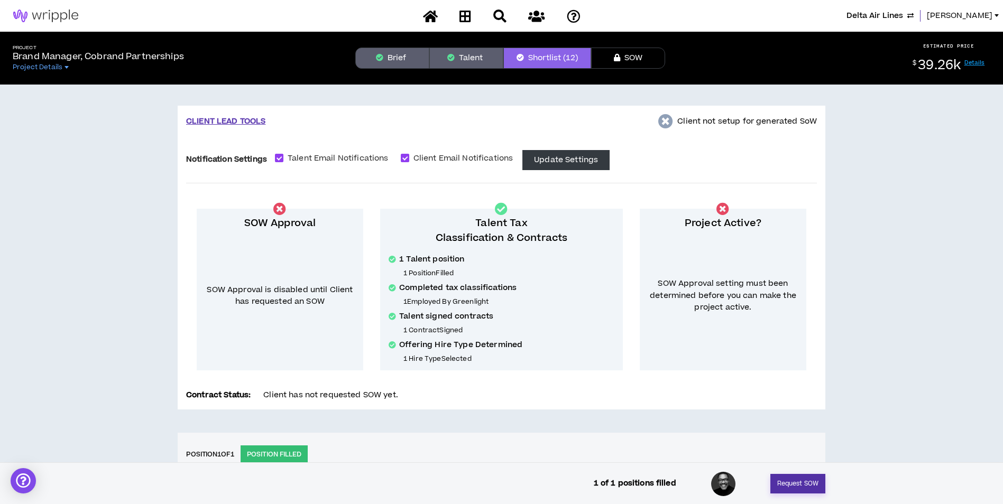
click at [819, 486] on button "Request SOW" at bounding box center [797, 484] width 55 height 20
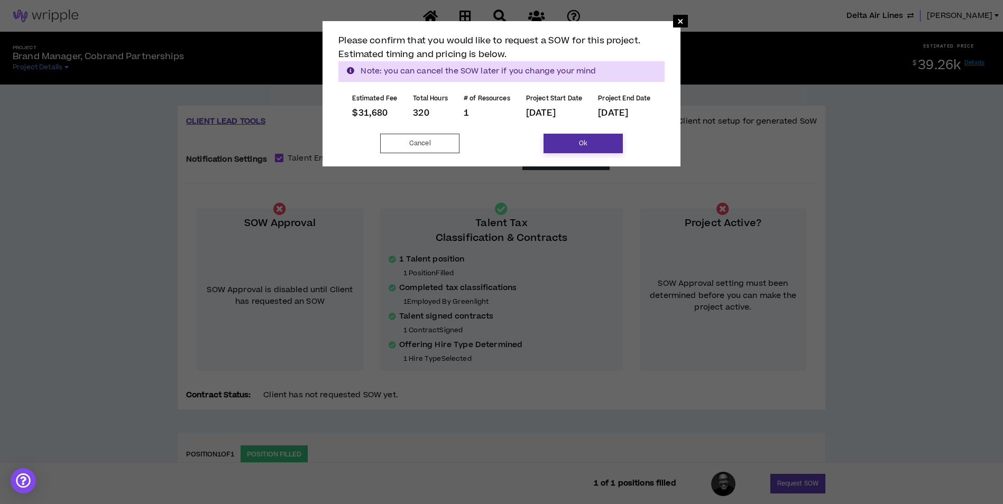
click at [574, 144] on button "Ok" at bounding box center [582, 144] width 79 height 20
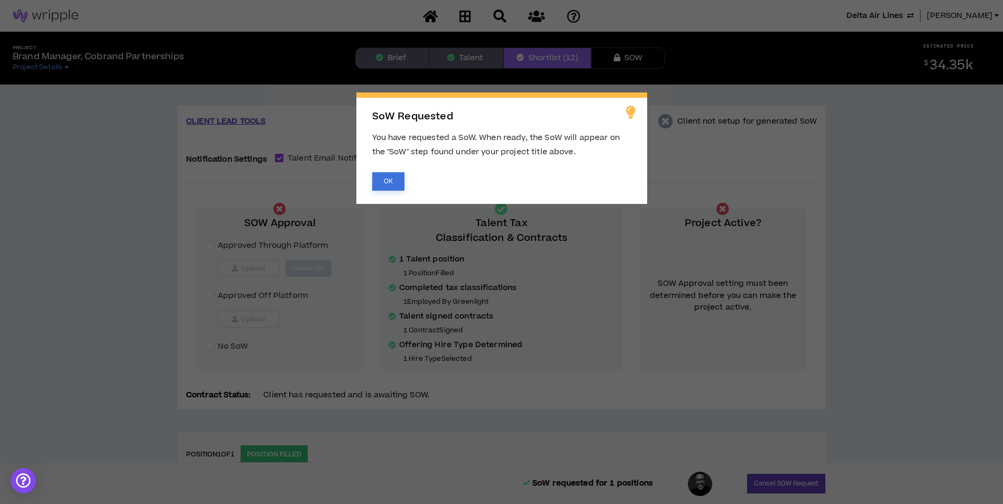
click at [385, 185] on button "OK" at bounding box center [388, 181] width 32 height 18
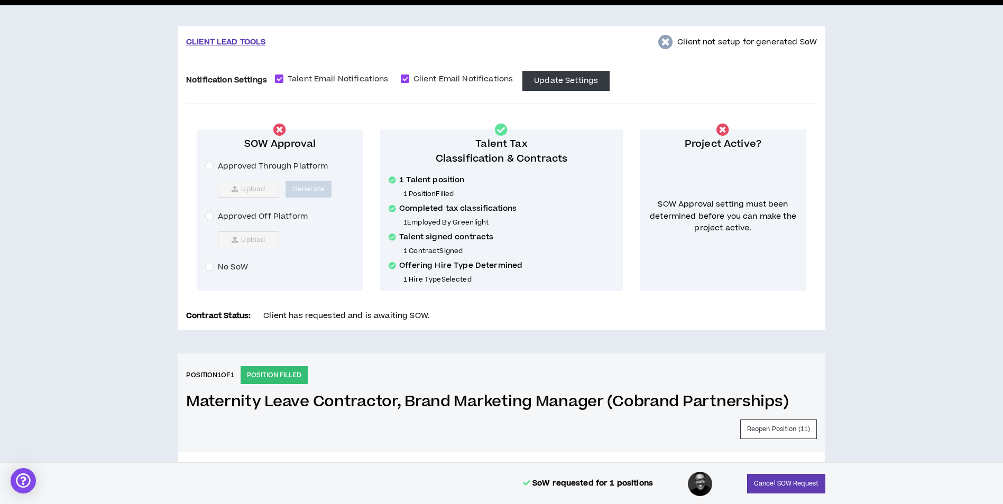
scroll to position [370, 0]
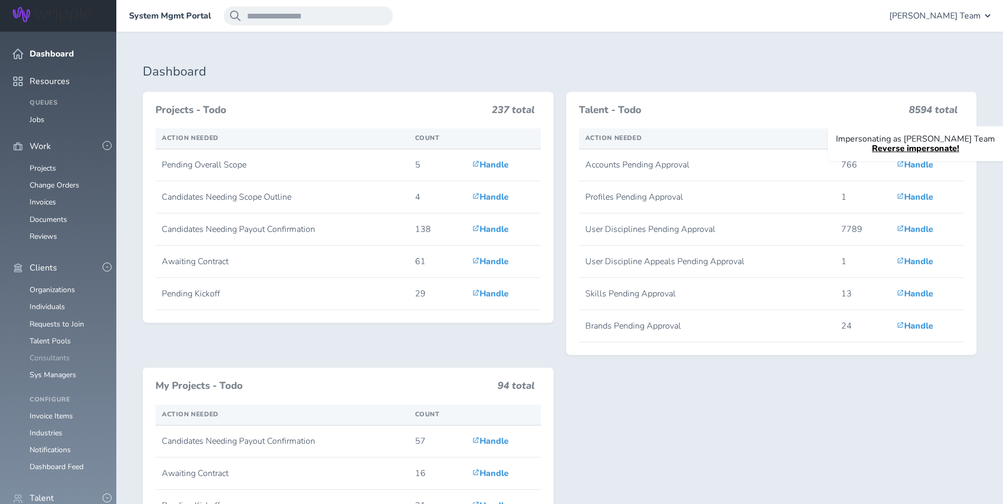
click at [53, 353] on link "Consultants" at bounding box center [50, 358] width 40 height 10
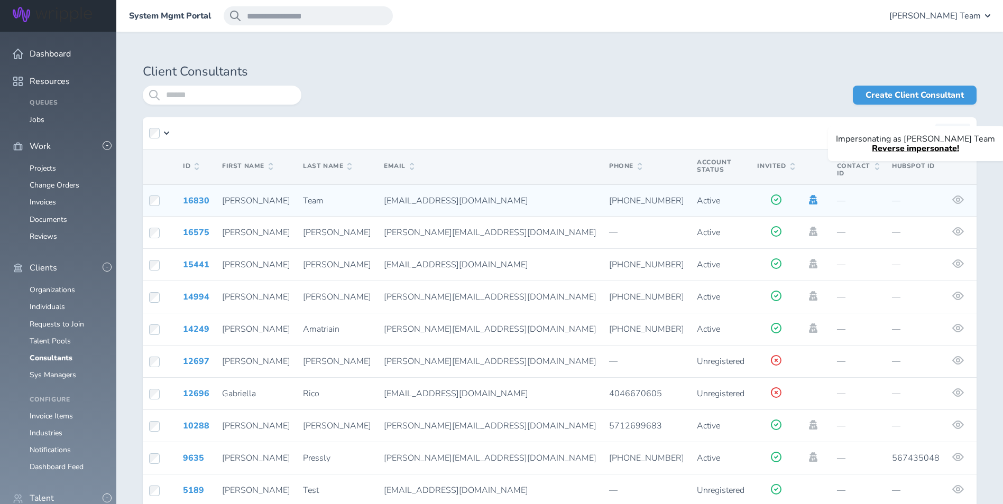
click at [807, 195] on icon at bounding box center [813, 200] width 12 height 10
